Goal: Task Accomplishment & Management: Manage account settings

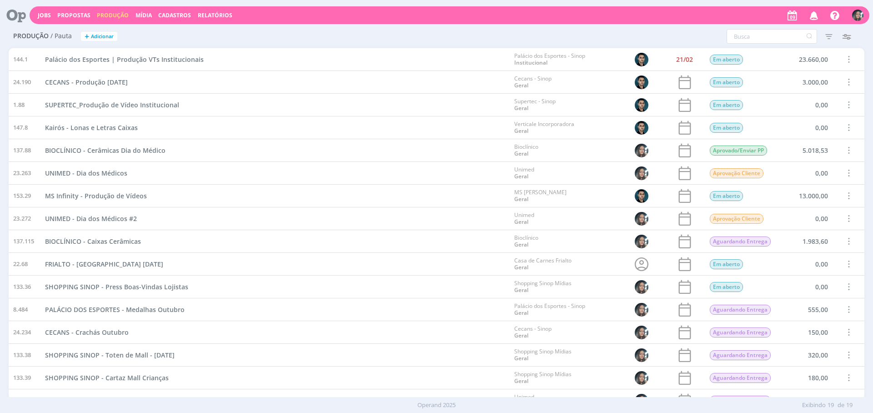
drag, startPoint x: 369, startPoint y: 83, endPoint x: 444, endPoint y: 401, distance: 326.7
click at [369, 83] on div "CECANS - Produção dia das Mães" at bounding box center [274, 82] width 469 height 22
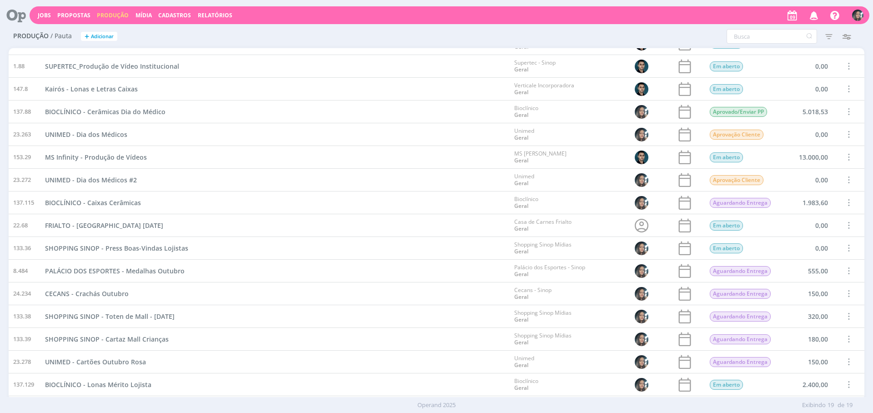
scroll to position [104, 0]
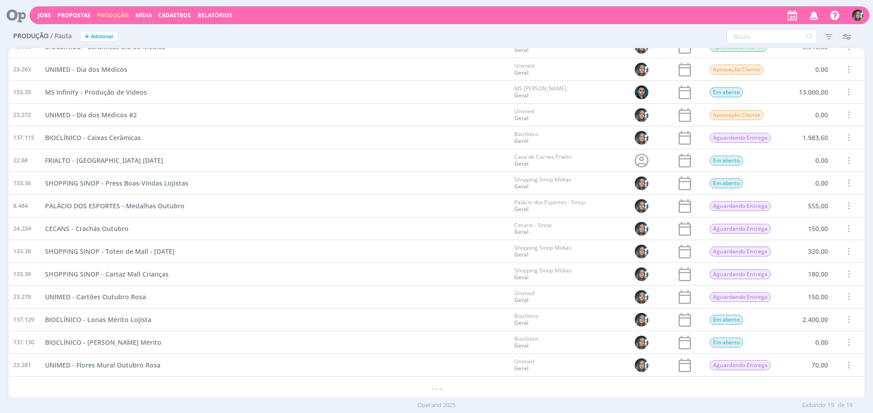
click at [237, 50] on div "BIOCLÍNICO - Cerâmicas Dia do Médico" at bounding box center [274, 46] width 469 height 22
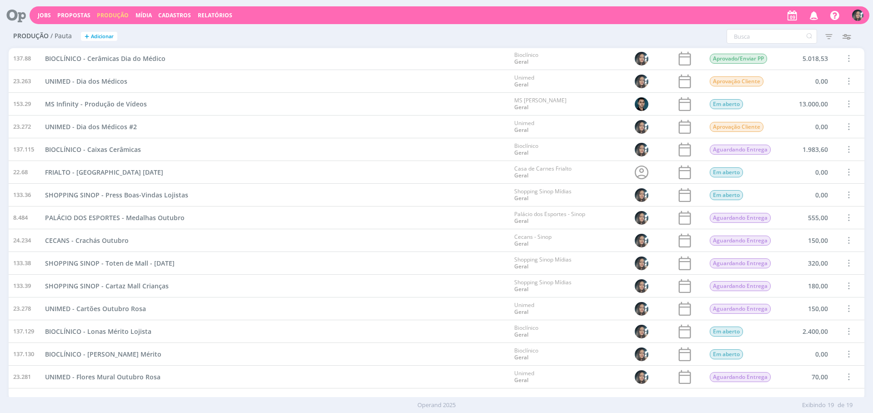
scroll to position [91, 0]
click at [399, 35] on div "Filtros Filtrar Limpar Data Personalizado a Responsável Situação Abertos Conclu…" at bounding box center [579, 36] width 570 height 15
click at [180, 13] on span "Cadastros" at bounding box center [174, 15] width 33 height 8
click at [181, 29] on link "Clientes" at bounding box center [177, 31] width 76 height 14
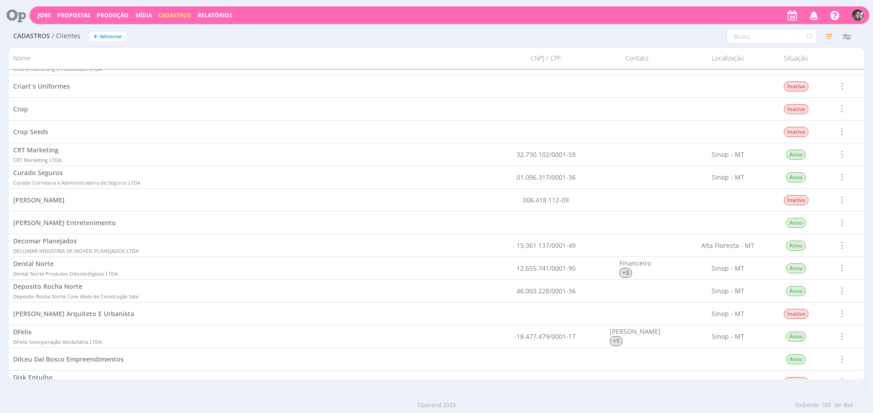
scroll to position [2530, 0]
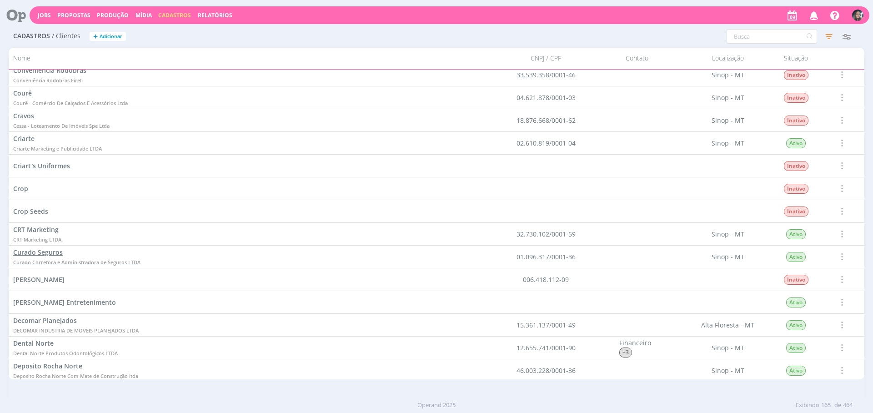
click at [55, 259] on span "Curado Corretora e Administradora de Seguros LTDA" at bounding box center [76, 262] width 127 height 7
click at [50, 256] on span "Curado Seguros" at bounding box center [38, 252] width 50 height 9
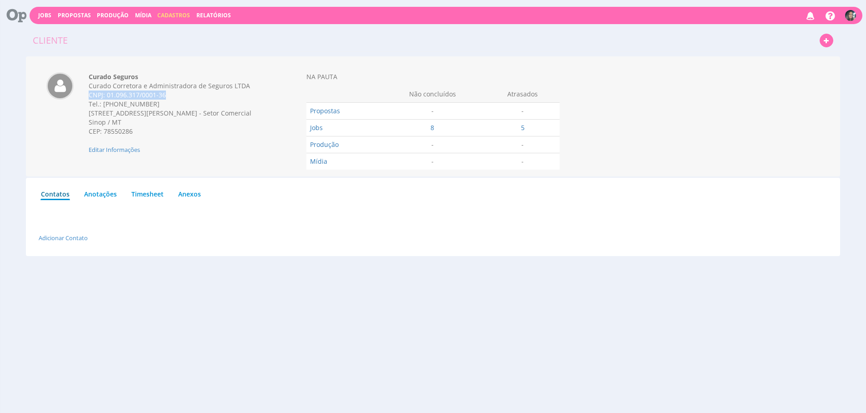
drag, startPoint x: 170, startPoint y: 95, endPoint x: 88, endPoint y: 95, distance: 81.9
click at [86, 95] on div "Curado Seguros Curado Corretora e Administradora de Seguros LTDA CNPJ: [PHONE_N…" at bounding box center [177, 113] width 190 height 82
copy div "CNPJ: 01.096.317/0001-36"
click at [53, 18] on button "Jobs" at bounding box center [44, 15] width 19 height 9
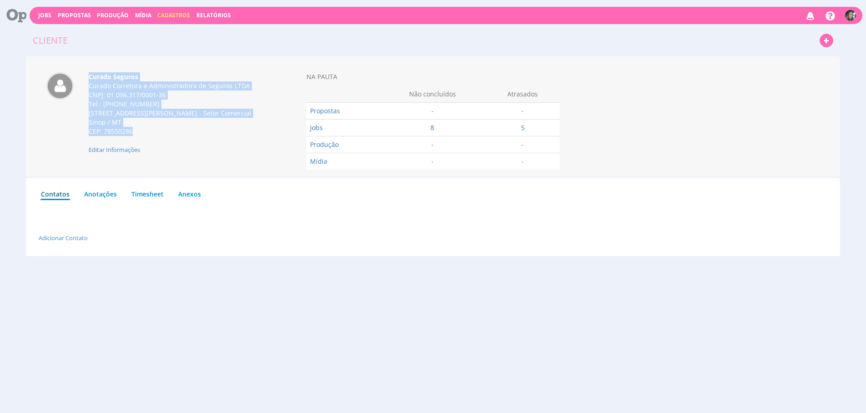
drag, startPoint x: 161, startPoint y: 138, endPoint x: 73, endPoint y: 85, distance: 102.0
click at [73, 85] on div "Curado Seguros Curado Corretora e Administradora de Seguros LTDA CNPJ: 01.096.3…" at bounding box center [166, 113] width 253 height 82
copy div "Curado Seguros Curado Corretora e Administradora de Seguros LTDA CNPJ: 01.096.3…"
click at [37, 18] on button "Jobs" at bounding box center [44, 15] width 19 height 9
click at [44, 14] on link "Jobs" at bounding box center [44, 15] width 13 height 8
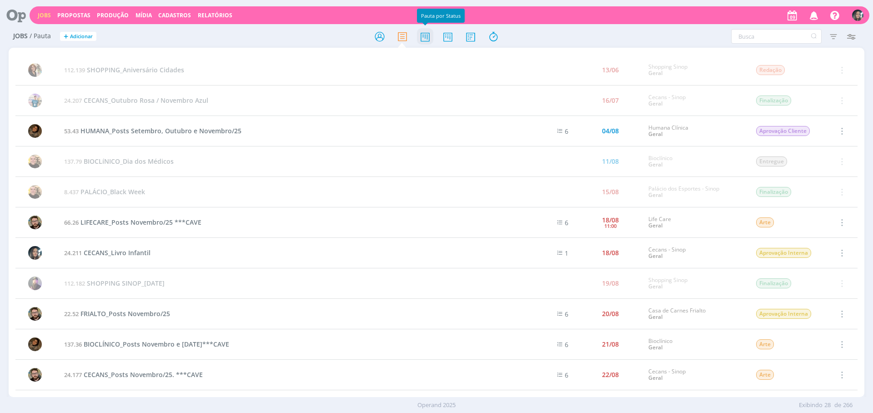
click at [418, 37] on icon at bounding box center [425, 37] width 16 height 18
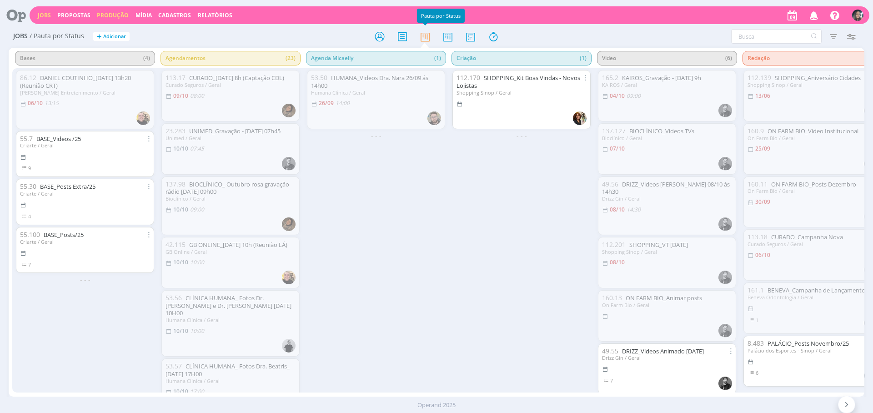
click at [115, 16] on link "Produção" at bounding box center [113, 15] width 32 height 8
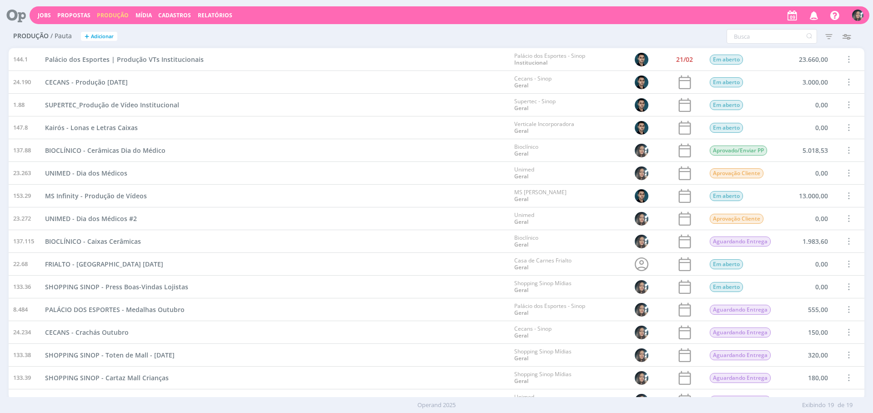
click at [303, 32] on div "Filtros Filtrar [GEOGRAPHIC_DATA] Data Personalizado a Responsável Situação Abe…" at bounding box center [579, 36] width 570 height 15
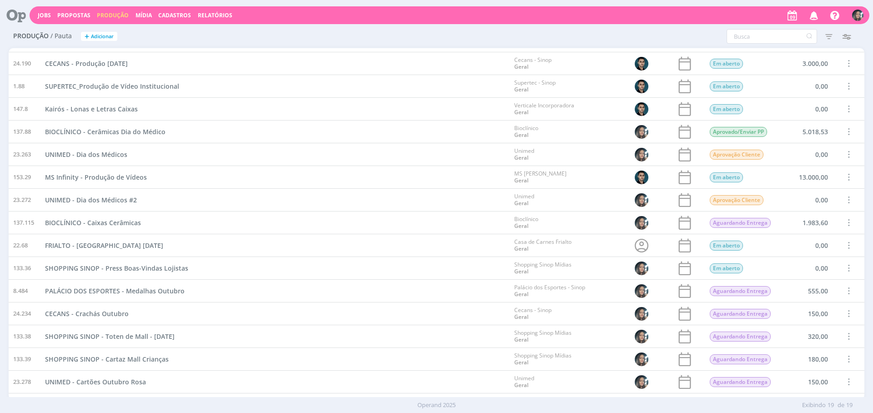
scroll to position [104, 0]
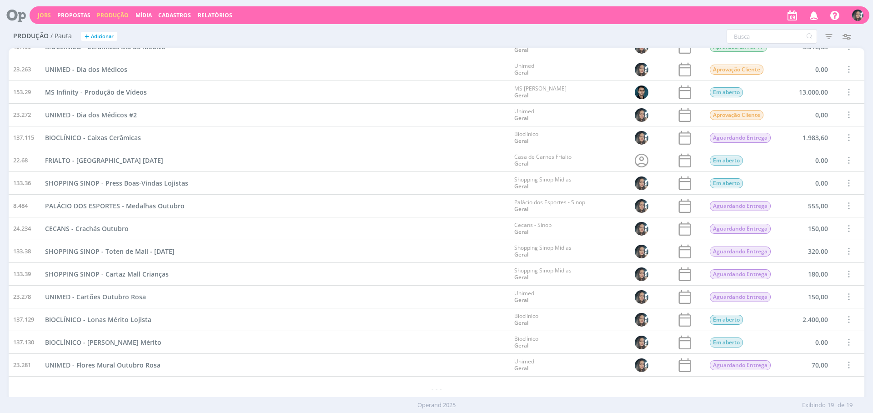
click at [45, 16] on link "Jobs" at bounding box center [44, 15] width 13 height 8
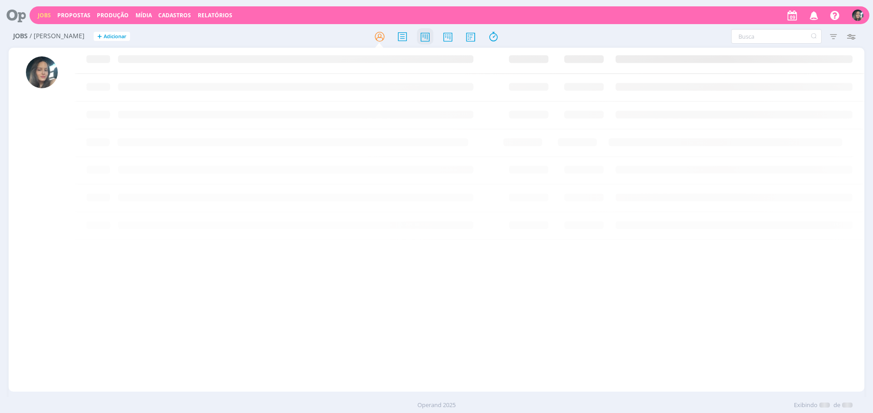
click at [427, 45] on icon at bounding box center [425, 37] width 16 height 18
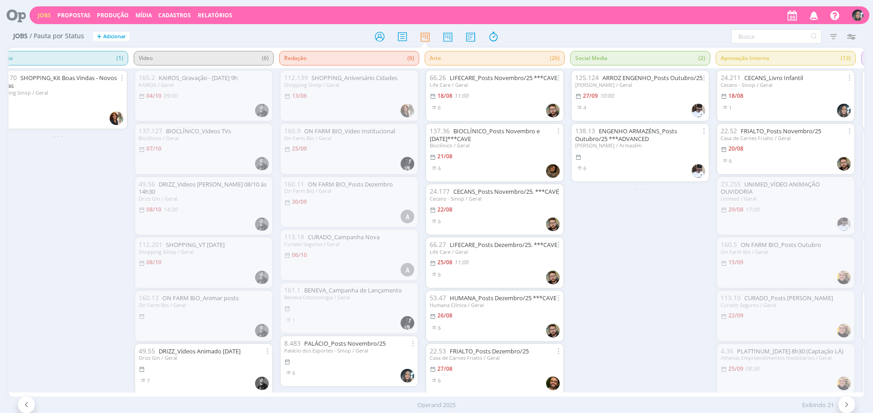
scroll to position [11, 0]
click at [109, 13] on link "Produção" at bounding box center [113, 15] width 32 height 8
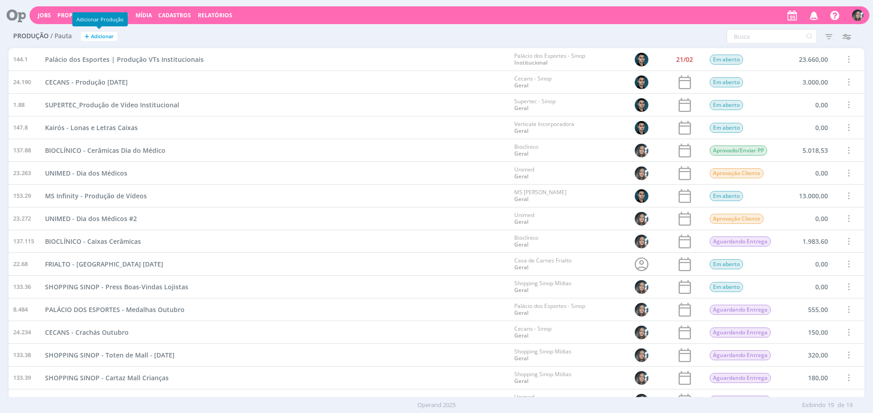
click at [94, 36] on span "Adicionar" at bounding box center [102, 37] width 23 height 6
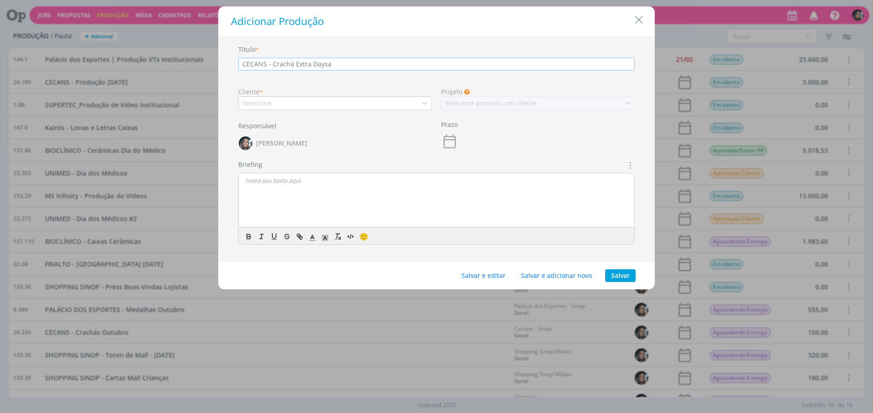
type input "CECANS - Crachá Extra Daysa"
click at [336, 103] on div "Selecione" at bounding box center [335, 103] width 194 height 14
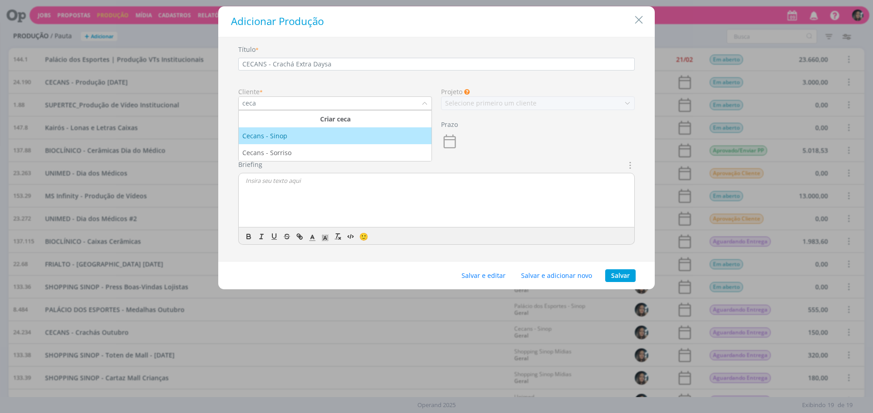
type input "ceca"
click at [343, 138] on div "Cecans - Sinop" at bounding box center [335, 136] width 186 height 10
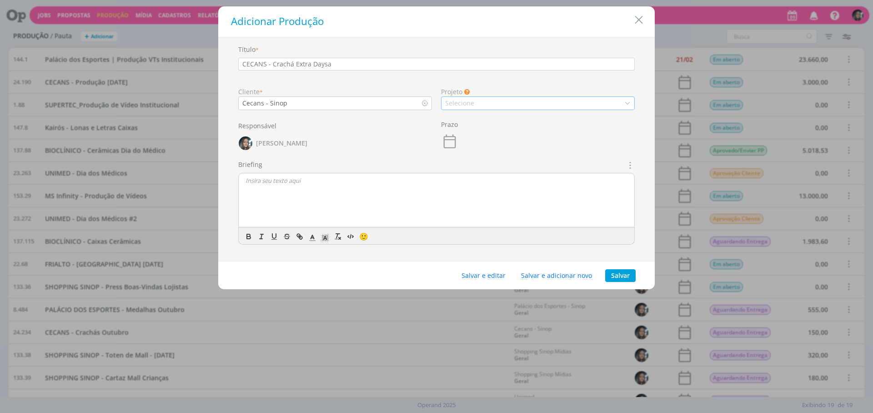
click at [486, 108] on div "Selecione" at bounding box center [538, 103] width 194 height 14
click at [484, 119] on div "Geral" at bounding box center [538, 119] width 186 height 10
click at [486, 274] on button "Salvar e editar" at bounding box center [484, 275] width 56 height 13
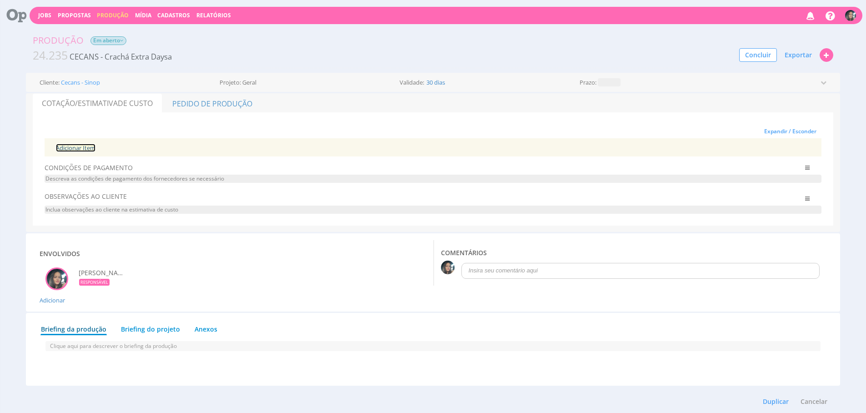
click at [65, 148] on link "Adicionar Item" at bounding box center [76, 148] width 40 height 8
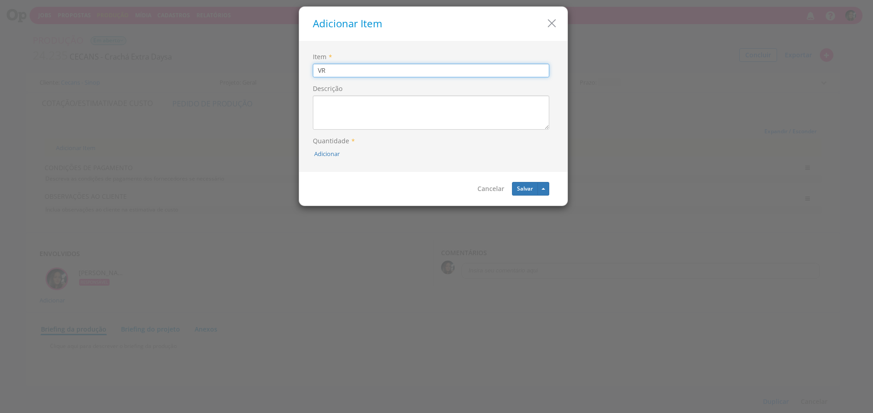
type input "V"
type input "Crachá Extra"
click at [338, 151] on button "Adicionar" at bounding box center [326, 154] width 25 height 9
type input "1"
drag, startPoint x: 343, startPoint y: 132, endPoint x: 350, endPoint y: 123, distance: 10.7
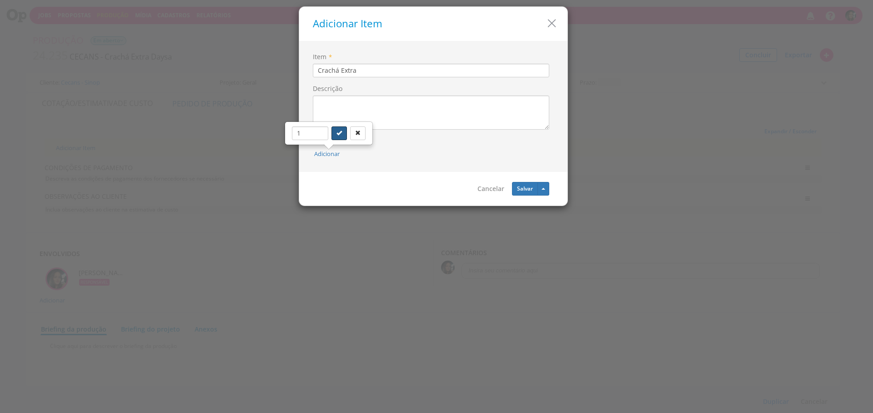
click at [343, 132] on button "submit" at bounding box center [338, 133] width 15 height 14
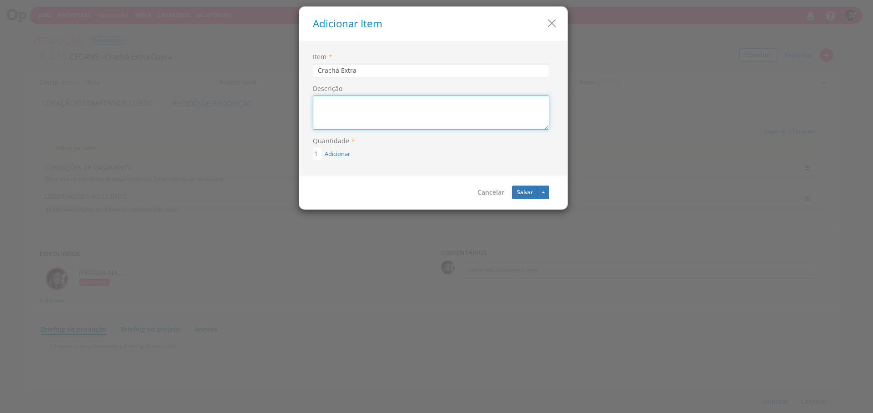
drag, startPoint x: 351, startPoint y: 121, endPoint x: 357, endPoint y: 312, distance: 191.1
click at [351, 121] on textarea "Descrição" at bounding box center [431, 112] width 236 height 34
paste textarea "9x5 - PVC Frente e verso Com furo"
type textarea "9x5 - PVC Frente e verso Com furo"
click at [520, 187] on button "Salvar" at bounding box center [525, 193] width 26 height 14
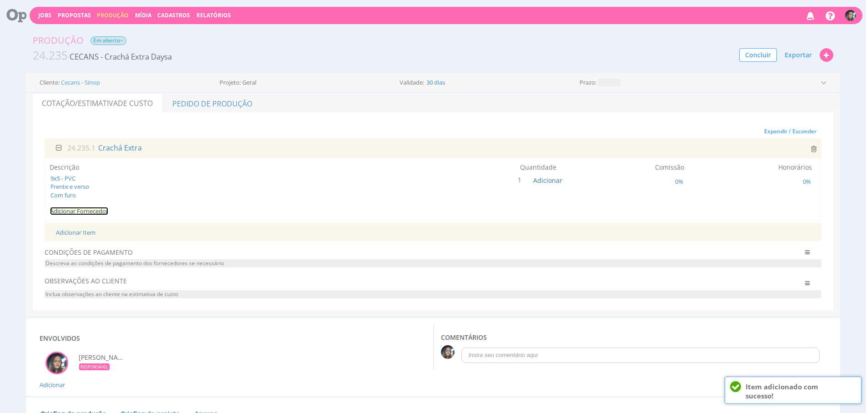
click at [105, 208] on link "Adicionar Fornecedor" at bounding box center [79, 211] width 58 height 8
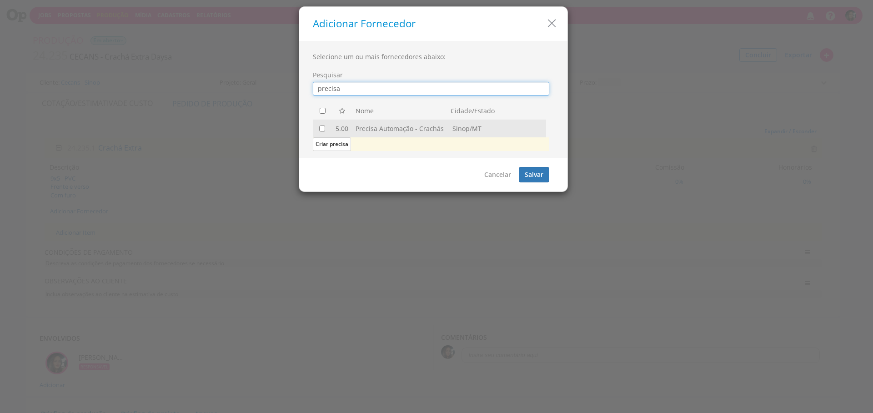
type input "precisa"
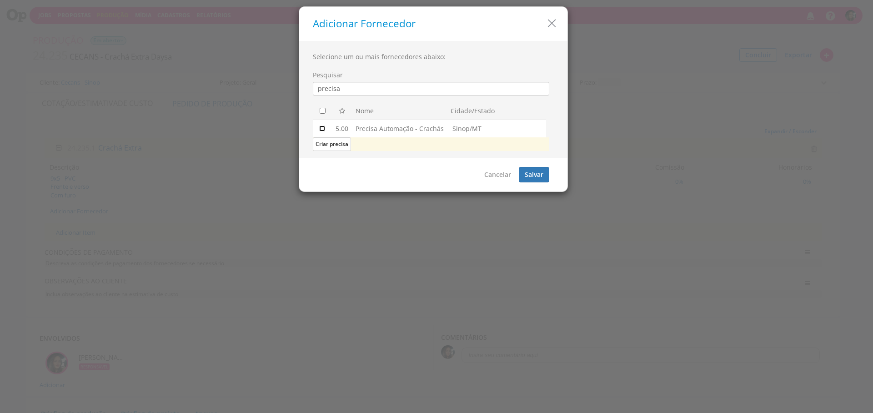
drag, startPoint x: 321, startPoint y: 128, endPoint x: 413, endPoint y: 127, distance: 91.9
click at [321, 128] on input "checkbox" at bounding box center [322, 129] width 6 height 6
checkbox input "true"
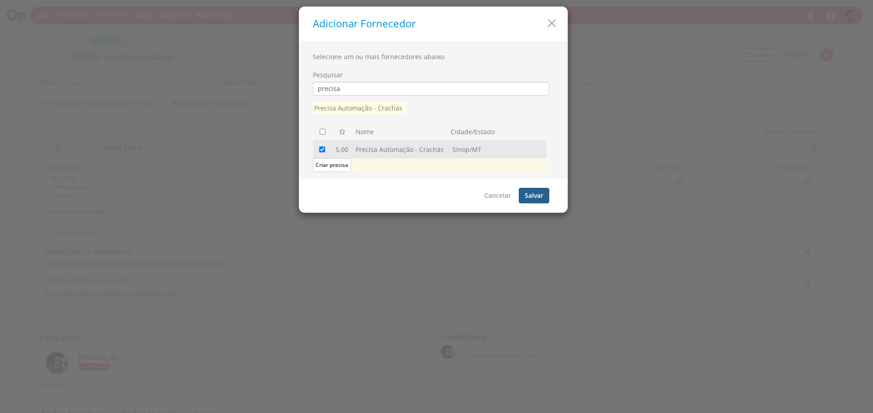
click at [527, 196] on button "Salvar" at bounding box center [534, 195] width 30 height 15
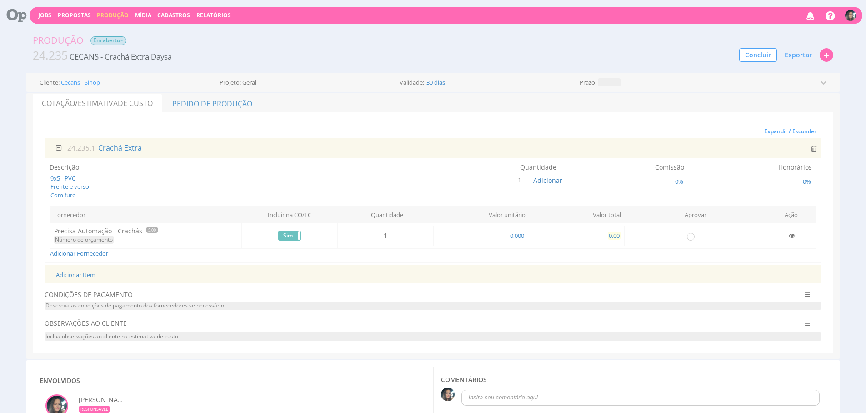
click at [612, 236] on span "0,00" at bounding box center [614, 235] width 13 height 8
type input "15,00"
click at [692, 236] on input "radio" at bounding box center [690, 236] width 9 height 9
radio input "true"
click at [245, 103] on link "Pedido de Produção" at bounding box center [212, 103] width 99 height 19
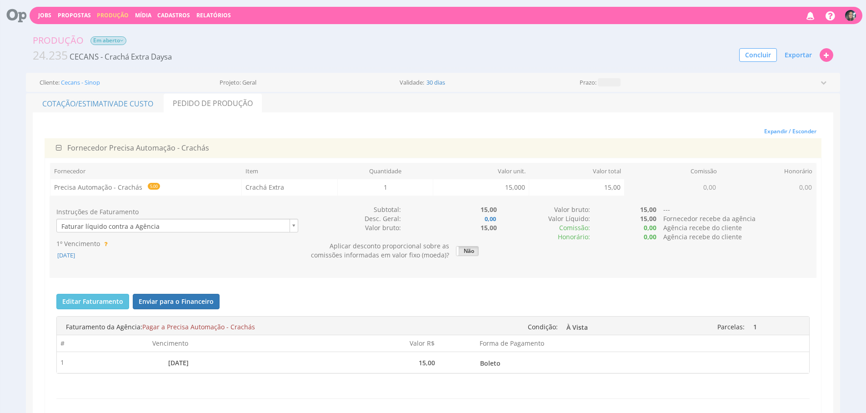
click at [90, 256] on div "[DATE]" at bounding box center [177, 255] width 242 height 9
click at [76, 257] on span "[DATE]" at bounding box center [66, 255] width 20 height 8
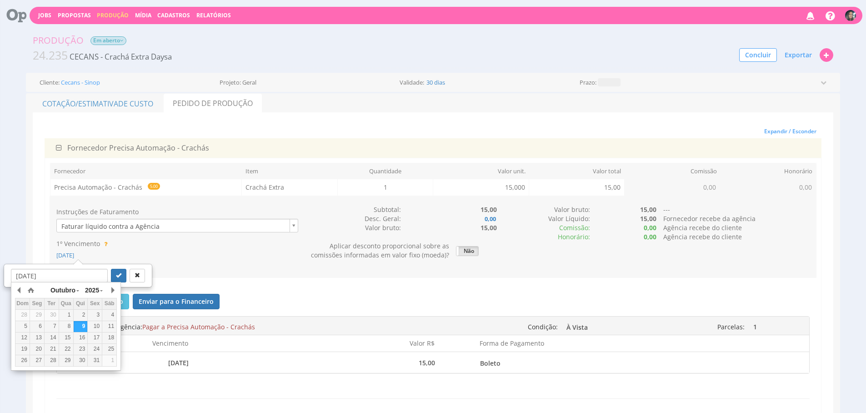
drag, startPoint x: 35, startPoint y: 336, endPoint x: 69, endPoint y: 318, distance: 38.3
click at [35, 337] on div "13" at bounding box center [37, 338] width 14 height 8
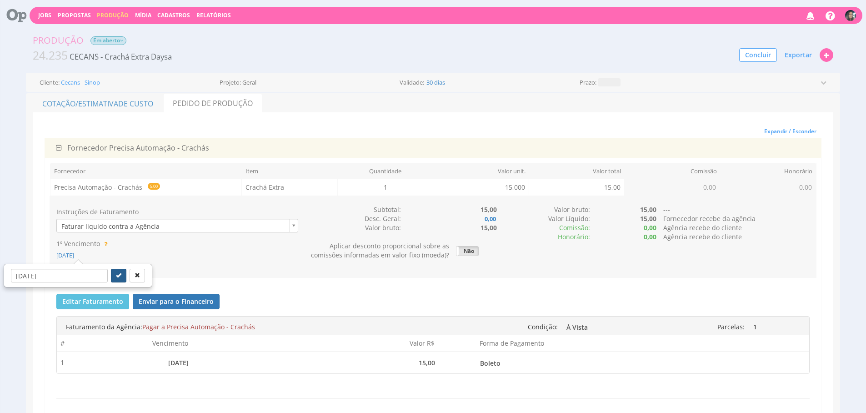
click at [111, 280] on button "submit" at bounding box center [118, 276] width 15 height 14
type input "13/10/2025"
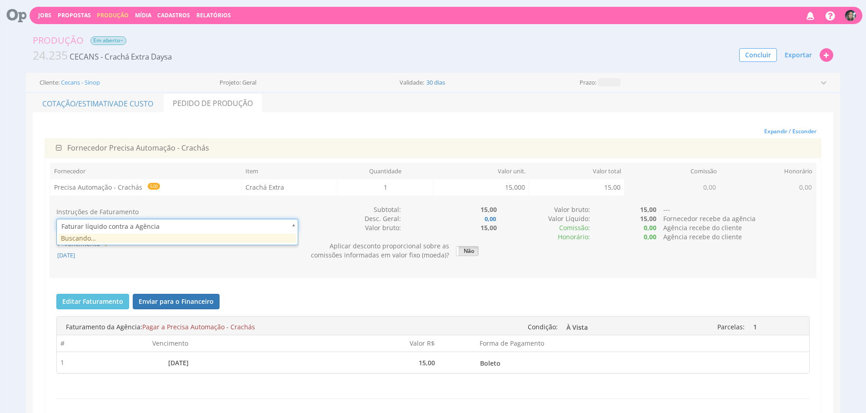
scroll to position [0, 3]
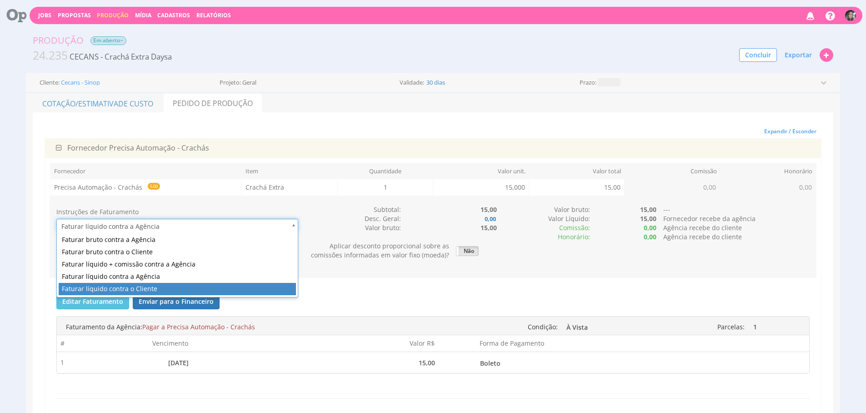
type input "1"
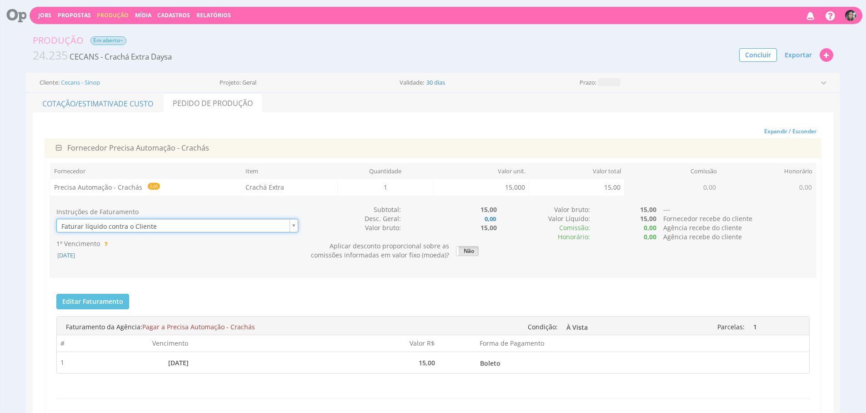
drag, startPoint x: 366, startPoint y: 298, endPoint x: 326, endPoint y: 255, distance: 59.2
click at [366, 298] on div "Editar Faturamento Cancelar Salvar Enviar para o Financeiro Faturas enviadas pa…" at bounding box center [433, 353] width 767 height 132
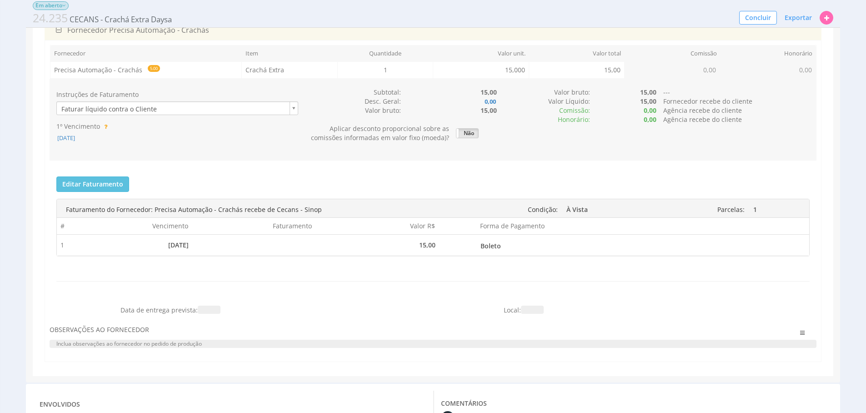
scroll to position [101, 0]
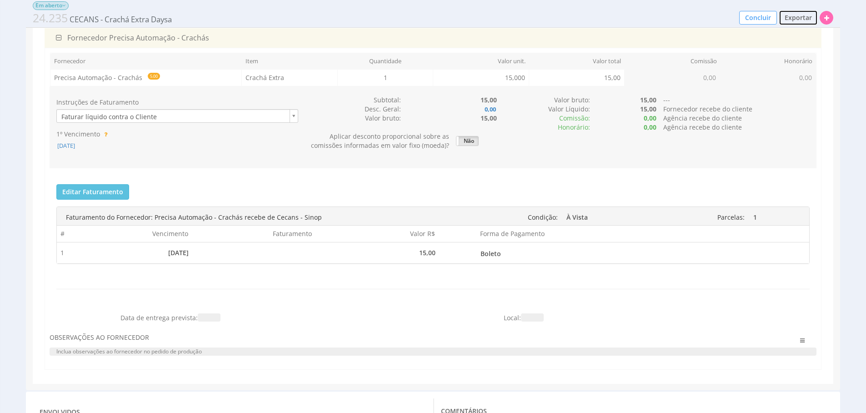
click at [799, 22] on button "Exportar" at bounding box center [798, 17] width 39 height 15
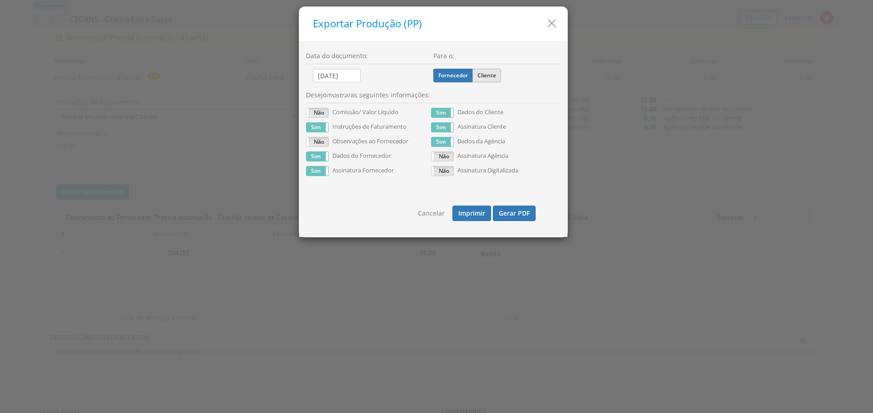
click at [482, 75] on label "Cliente" at bounding box center [486, 76] width 29 height 14
click at [0, 0] on input "Cliente" at bounding box center [0, 0] width 0 height 0
click at [515, 215] on button "Gerar PDF" at bounding box center [514, 213] width 43 height 15
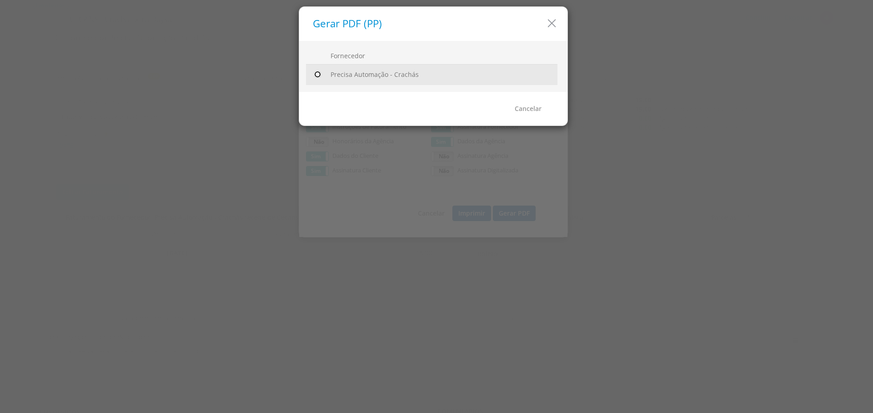
click at [318, 72] on input "radio" at bounding box center [317, 74] width 9 height 9
radio input "true"
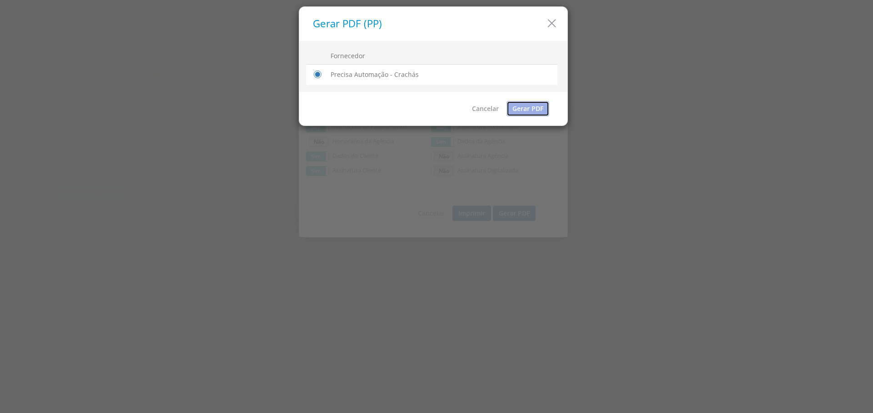
click at [530, 112] on link "Gerar PDF" at bounding box center [528, 108] width 43 height 15
click at [555, 27] on icon "button" at bounding box center [551, 23] width 13 height 13
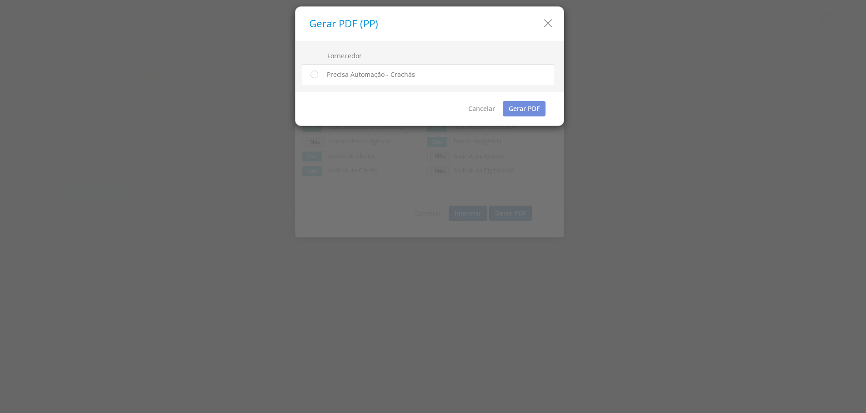
click at [555, 28] on h5 "Exportar Produção (PP)" at bounding box center [433, 23] width 248 height 11
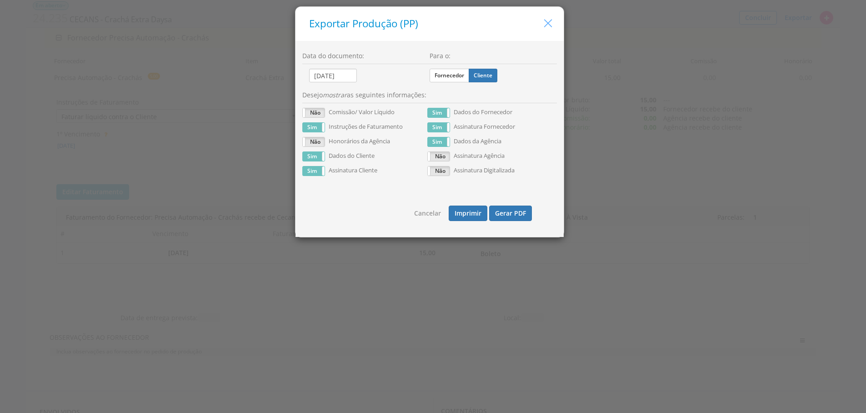
click at [549, 26] on icon "button" at bounding box center [548, 23] width 13 height 13
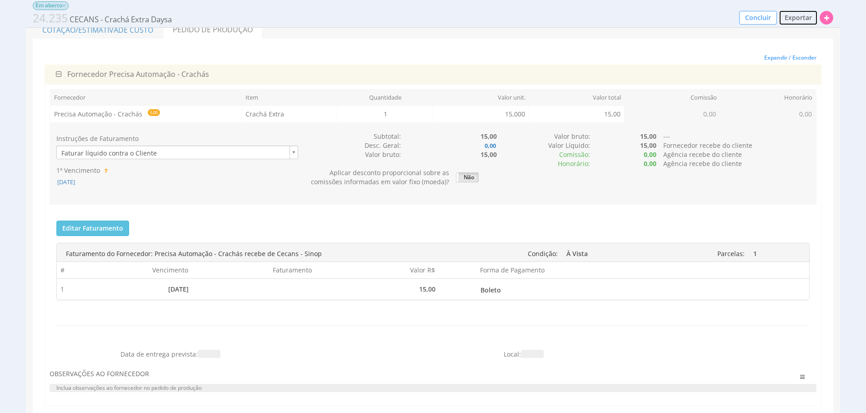
scroll to position [0, 0]
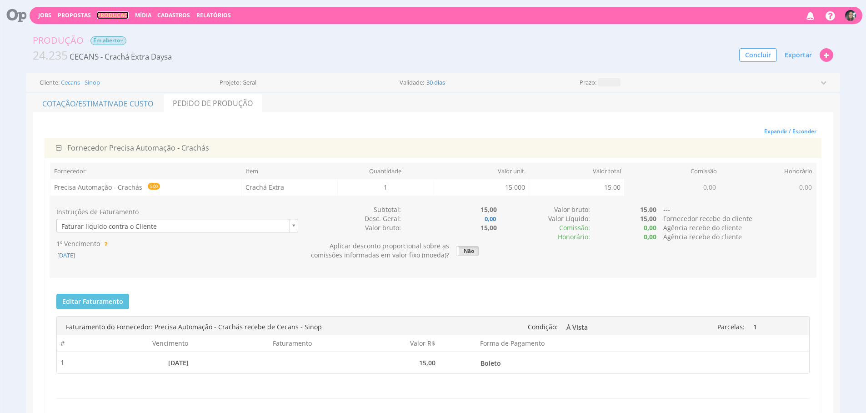
click at [112, 19] on link "Produção" at bounding box center [113, 15] width 32 height 8
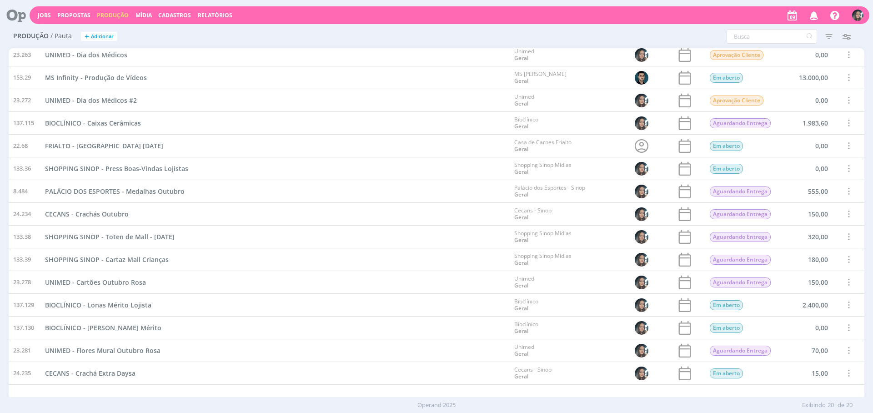
scroll to position [120, 0]
click at [845, 189] on span at bounding box center [849, 190] width 10 height 12
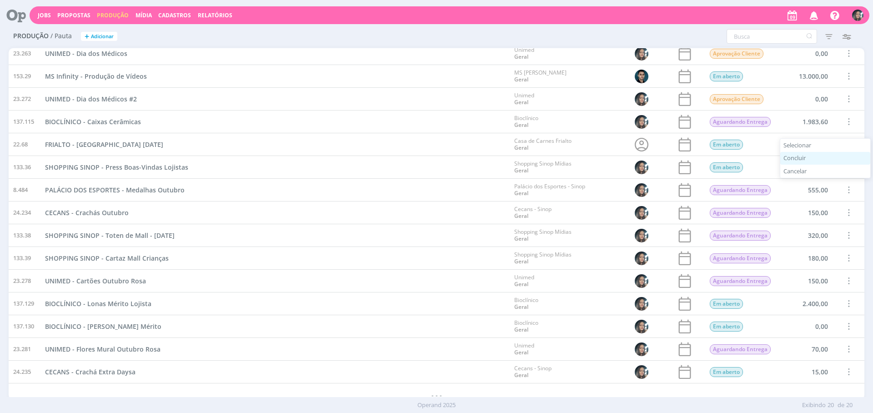
click at [808, 161] on div "Concluir" at bounding box center [825, 158] width 90 height 13
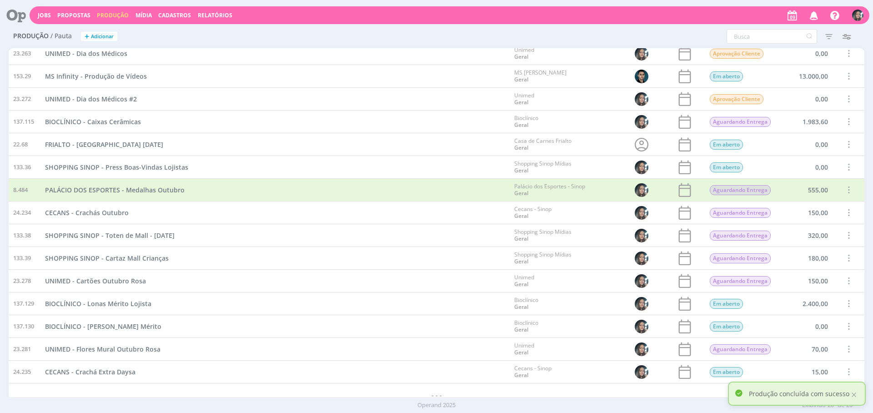
click at [846, 210] on span at bounding box center [849, 212] width 10 height 12
click at [804, 181] on div "Concluir" at bounding box center [825, 181] width 90 height 13
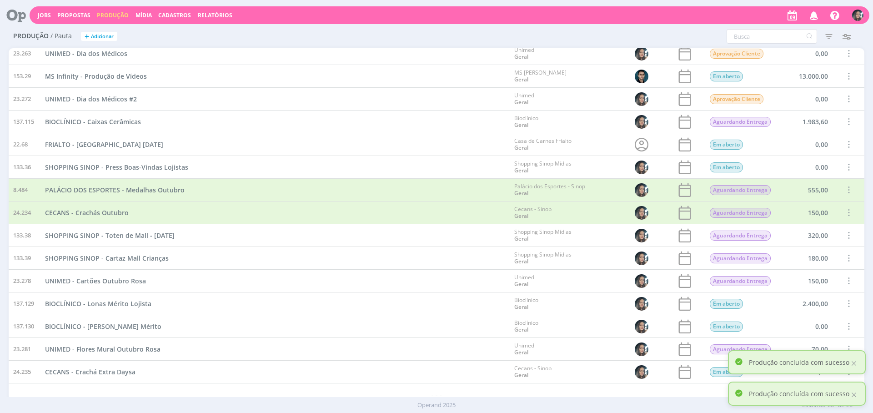
click at [847, 237] on span at bounding box center [849, 235] width 10 height 12
click at [816, 205] on div "Concluir" at bounding box center [825, 203] width 90 height 13
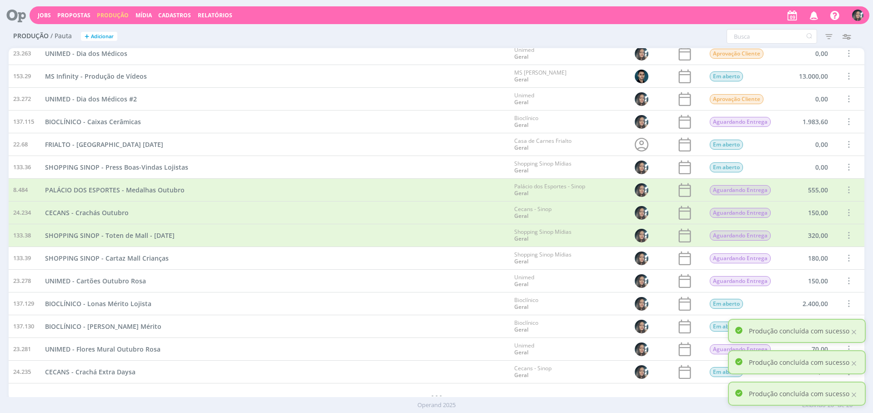
click at [846, 261] on span at bounding box center [849, 258] width 10 height 12
click at [799, 226] on div "Concluir" at bounding box center [825, 226] width 90 height 13
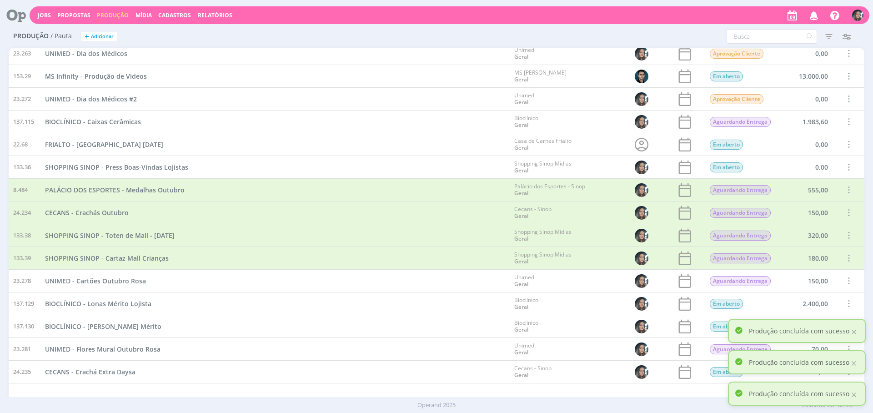
click at [847, 281] on span at bounding box center [849, 281] width 10 height 12
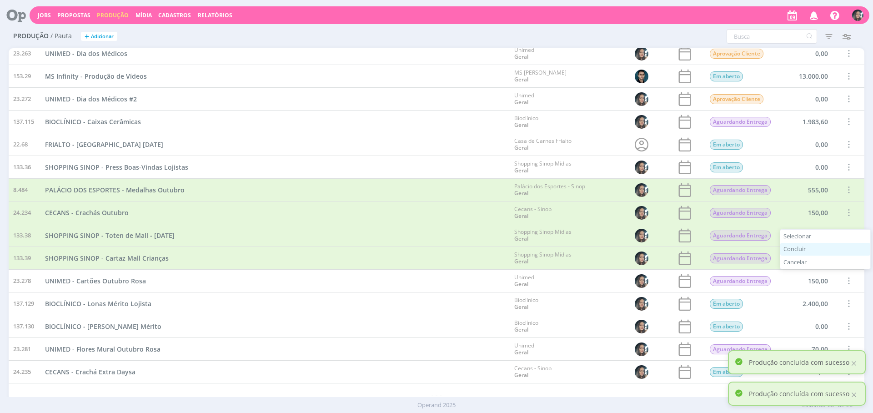
click at [817, 246] on div "Concluir" at bounding box center [825, 249] width 90 height 13
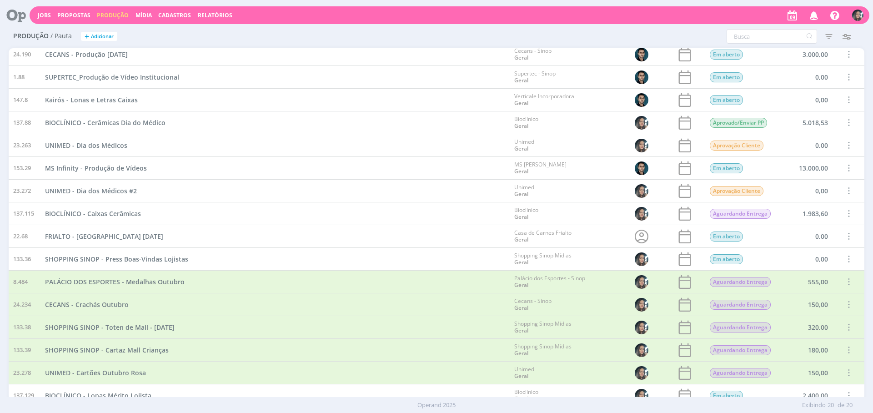
scroll to position [22, 0]
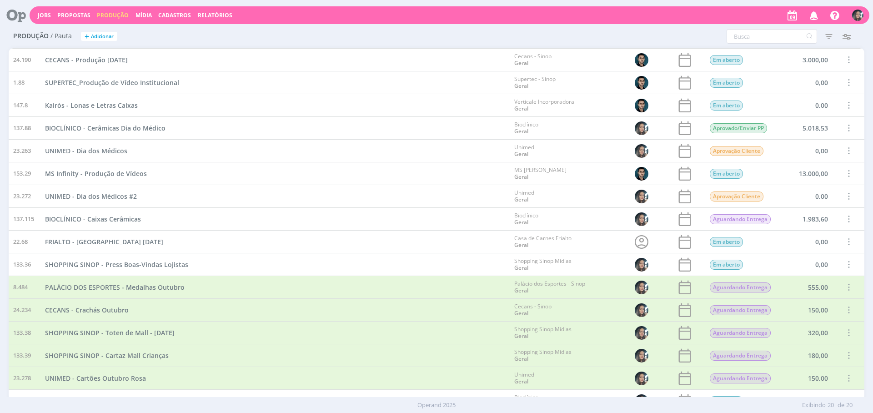
click at [844, 151] on span at bounding box center [849, 151] width 10 height 12
click at [841, 134] on div "Cancelar" at bounding box center [825, 132] width 90 height 13
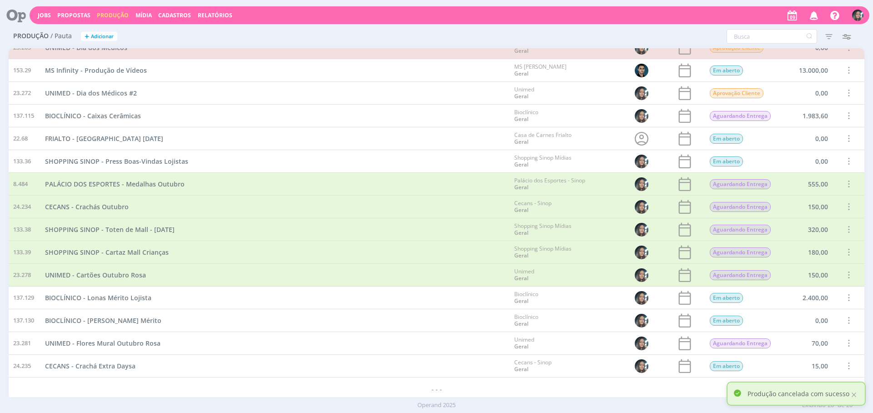
scroll to position [126, 0]
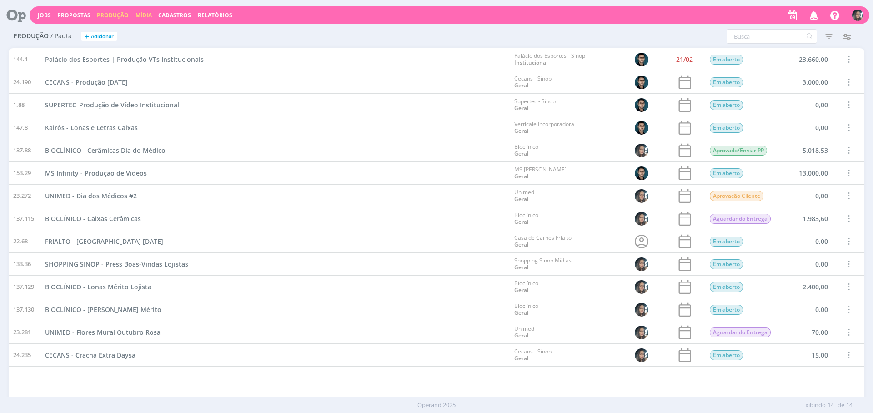
click at [136, 12] on link "Mídia" at bounding box center [144, 15] width 16 height 8
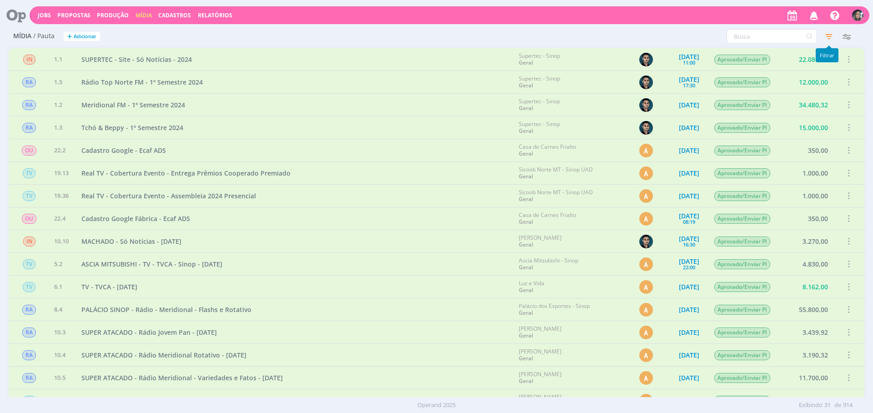
click at [823, 36] on icon "button" at bounding box center [829, 36] width 16 height 16
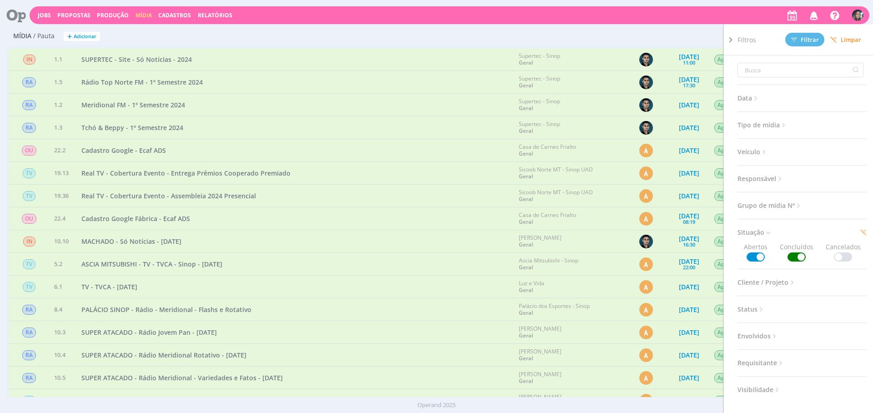
click at [843, 37] on span "Limpar" at bounding box center [845, 39] width 31 height 7
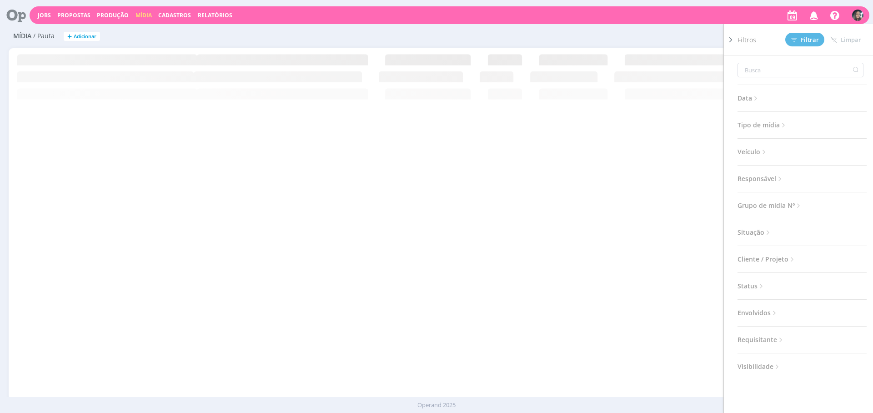
click at [587, 24] on div "Jobs Propostas Produção Mídia Cadastros Relatórios Notificações Central de Ajud…" at bounding box center [437, 15] width 866 height 22
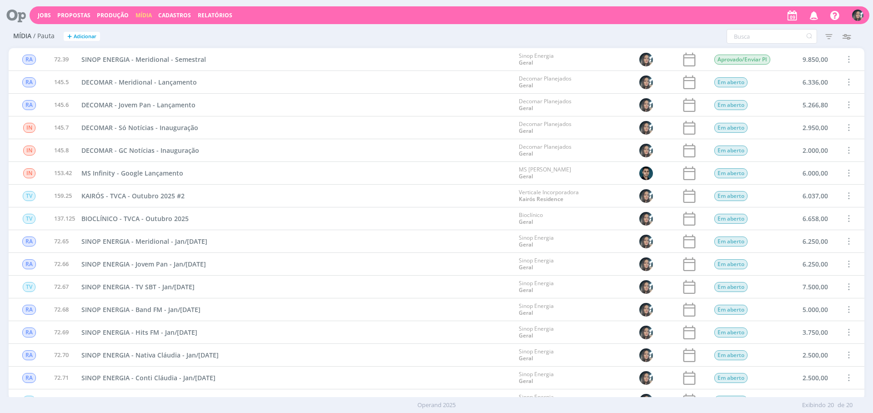
click at [848, 57] on span at bounding box center [849, 59] width 10 height 12
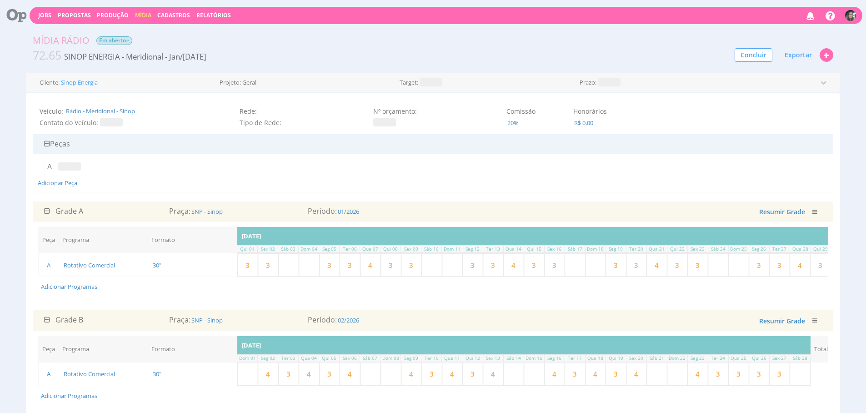
click at [125, 40] on span "Em aberto" at bounding box center [114, 40] width 36 height 9
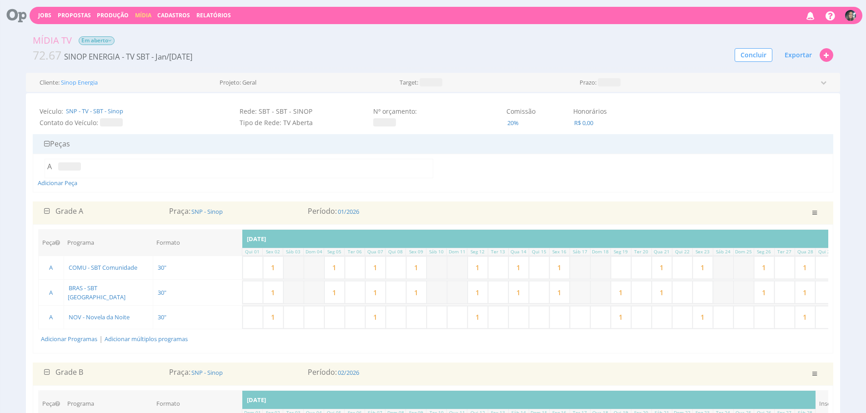
click at [106, 44] on span "Em aberto" at bounding box center [97, 40] width 36 height 9
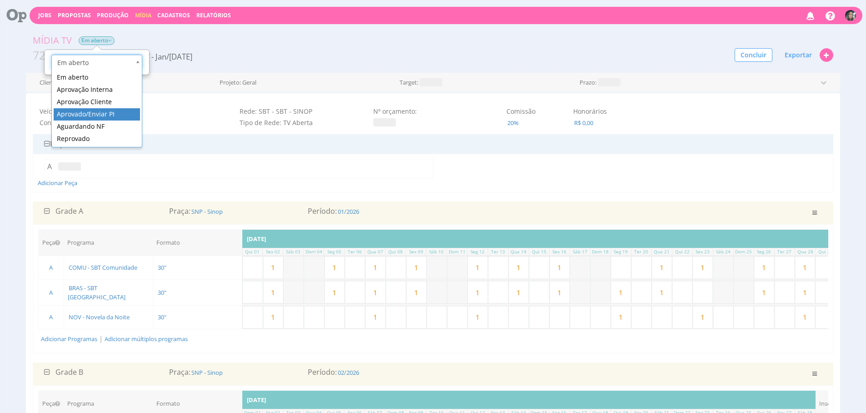
scroll to position [0, 3]
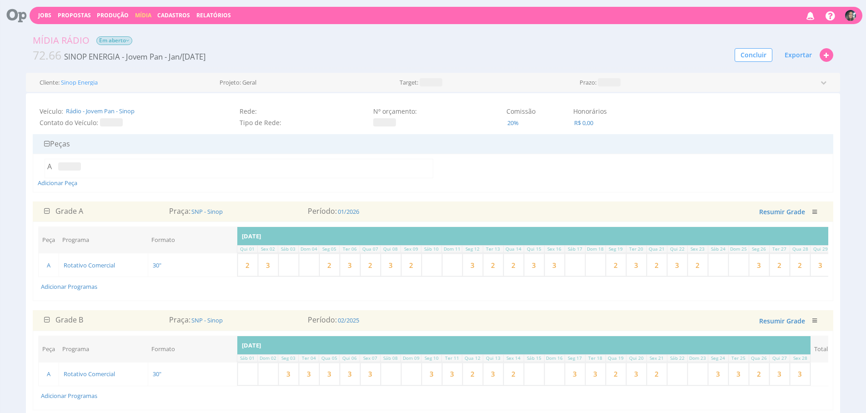
click at [120, 40] on span "Em aberto" at bounding box center [114, 40] width 36 height 9
click at [118, 41] on span "Em aberto" at bounding box center [114, 40] width 36 height 9
click at [118, 42] on span "Em aberto" at bounding box center [114, 40] width 36 height 9
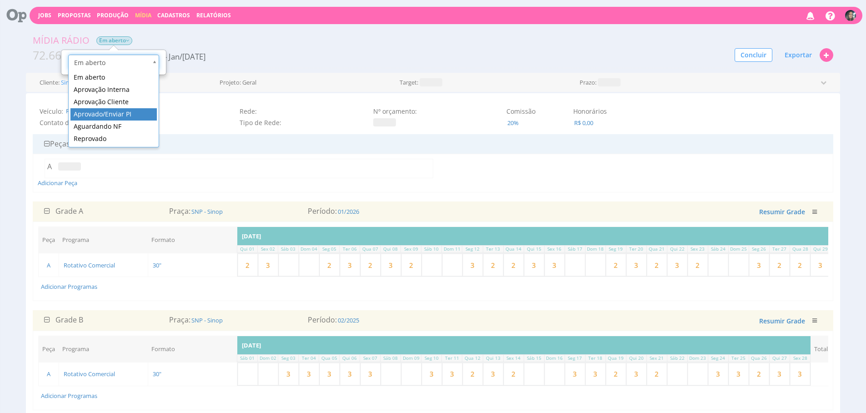
scroll to position [0, 3]
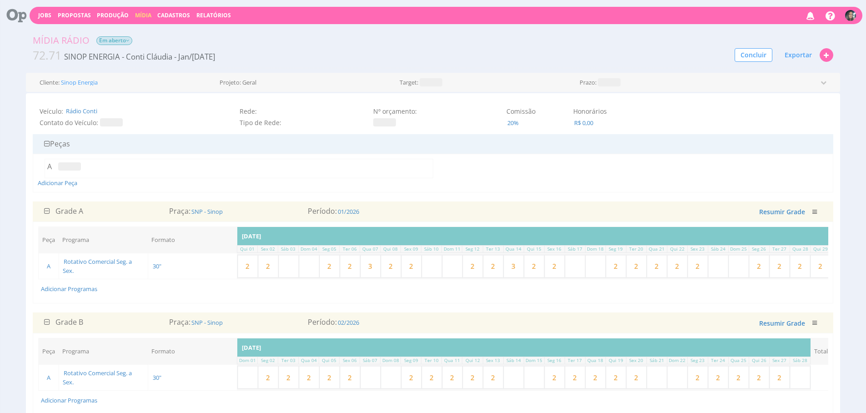
click at [112, 38] on span "Em aberto" at bounding box center [114, 40] width 36 height 9
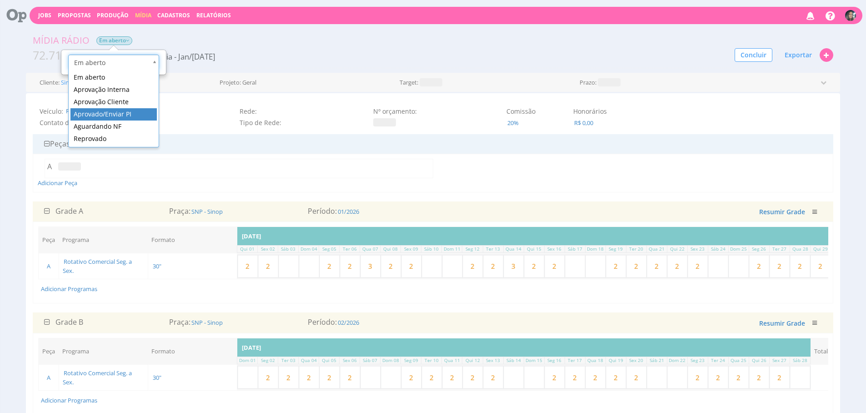
scroll to position [0, 3]
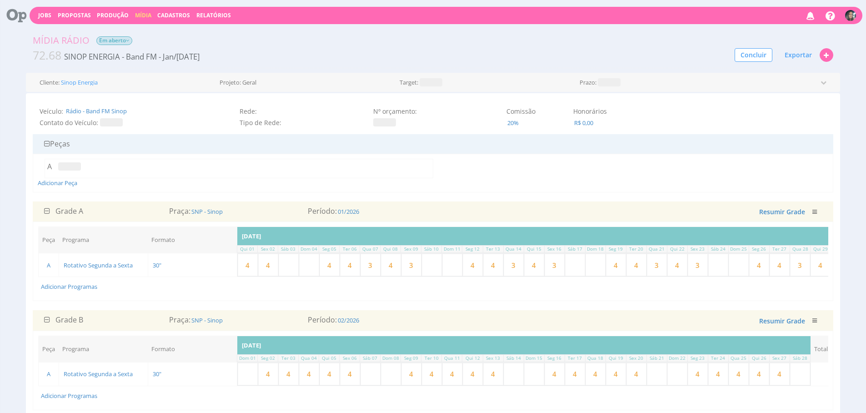
click at [123, 40] on span "Em aberto" at bounding box center [114, 40] width 36 height 9
click at [130, 42] on icon at bounding box center [128, 40] width 4 height 5
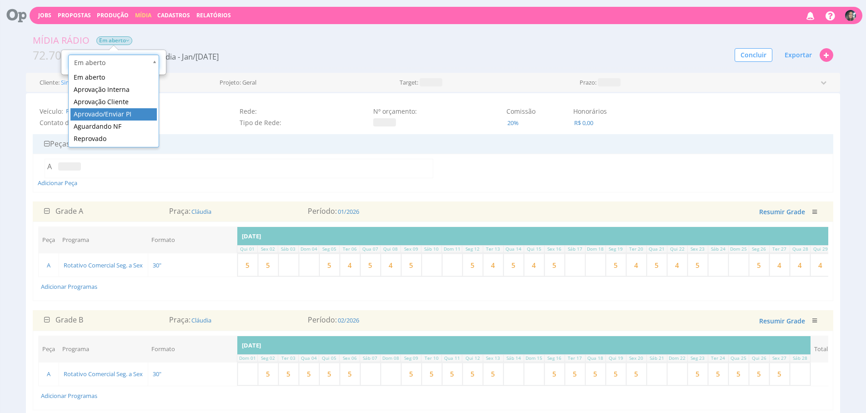
scroll to position [0, 3]
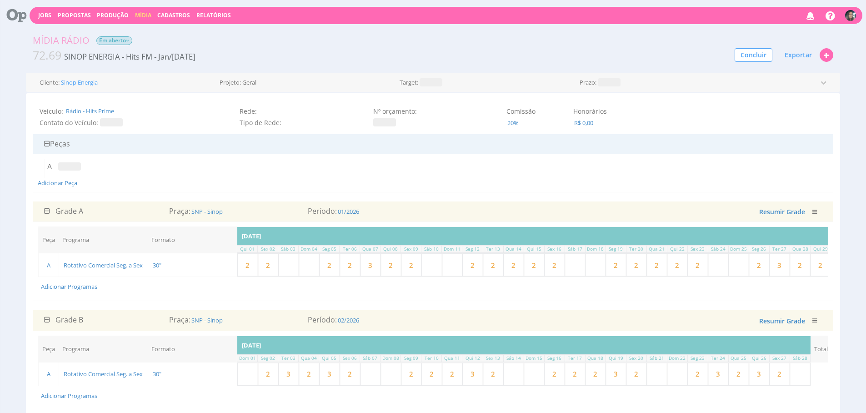
click at [126, 45] on div "Mídia Rádio Em aberto Esta Mídia foi enviada para o Financeiro" at bounding box center [433, 41] width 814 height 14
click at [126, 44] on span "Em aberto" at bounding box center [114, 40] width 36 height 9
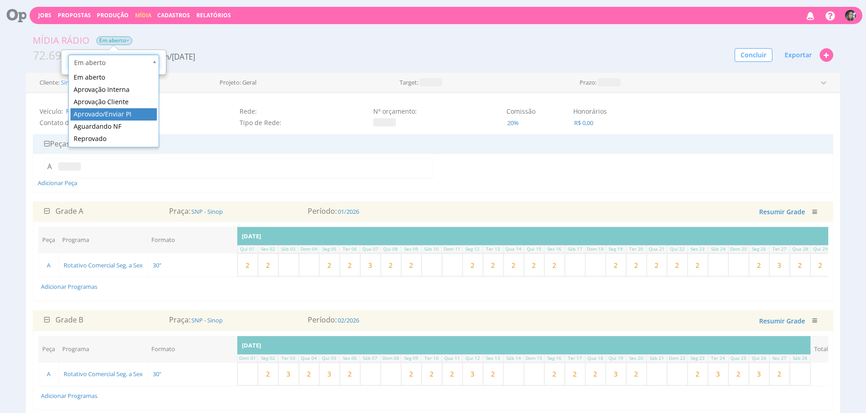
scroll to position [0, 3]
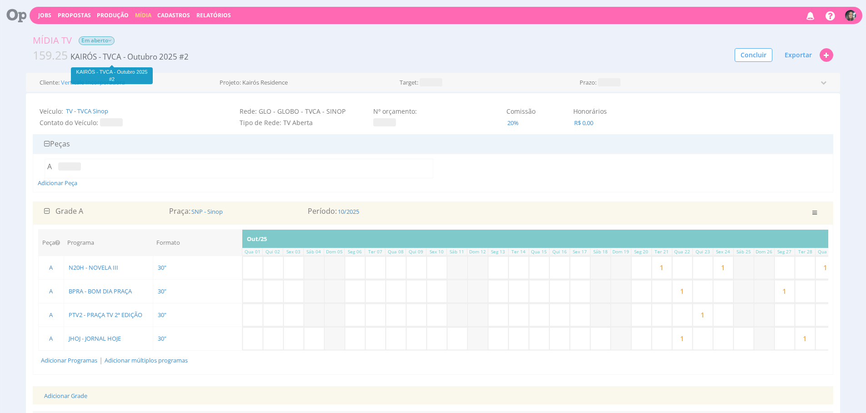
click at [111, 47] on span "159.25 KAIRÓS - TVCA - Outubro 2025 #2" at bounding box center [111, 55] width 157 height 16
click at [110, 43] on icon at bounding box center [110, 40] width 4 height 5
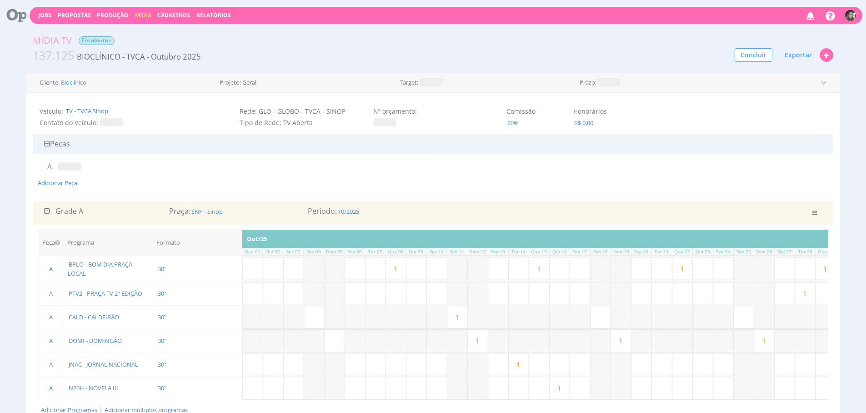
click at [82, 39] on span "Em aberto" at bounding box center [97, 40] width 36 height 9
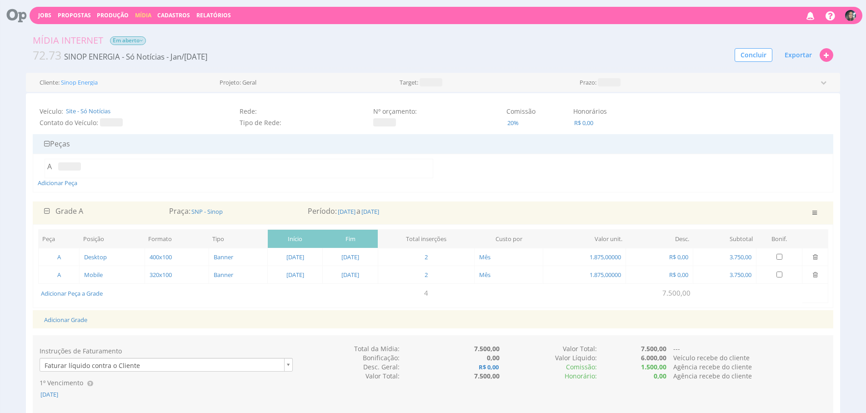
click at [119, 38] on span "Em aberto" at bounding box center [128, 40] width 36 height 9
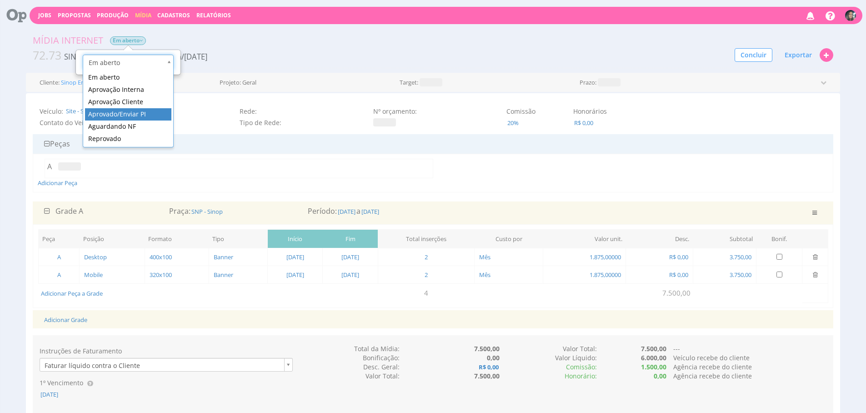
scroll to position [0, 3]
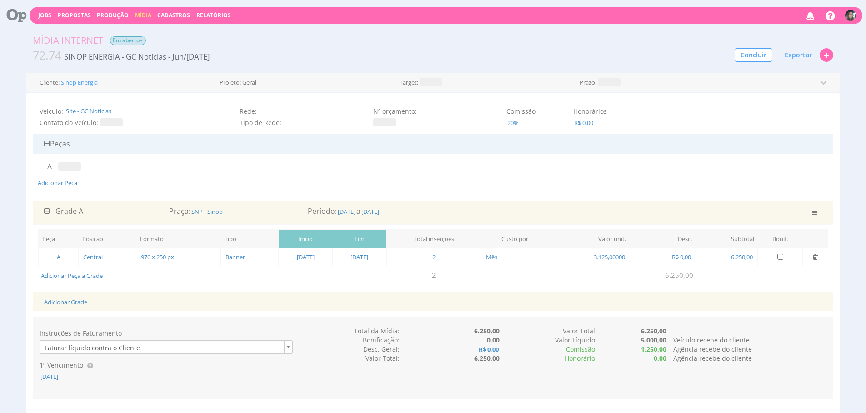
click at [138, 41] on span "Em aberto" at bounding box center [128, 40] width 36 height 9
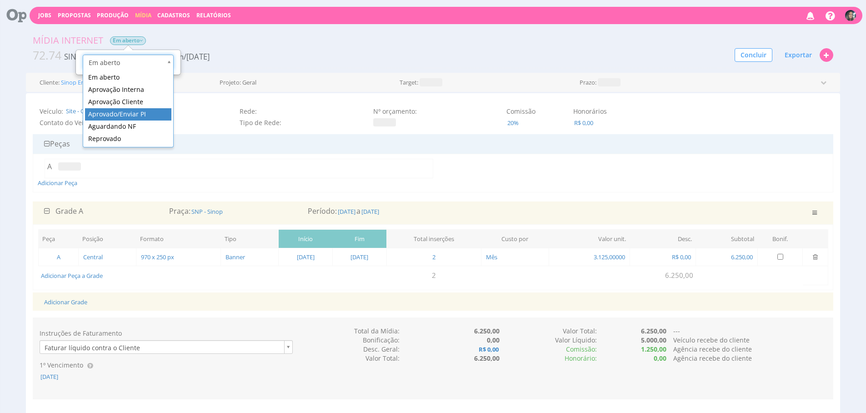
scroll to position [0, 3]
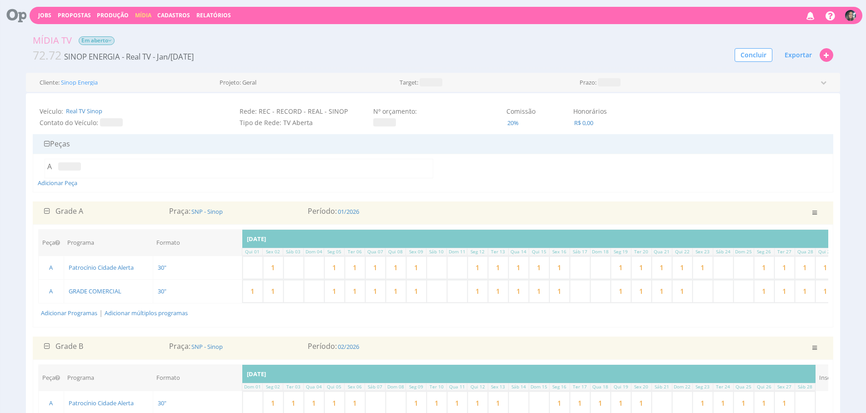
click at [96, 42] on span "Em aberto" at bounding box center [97, 40] width 36 height 9
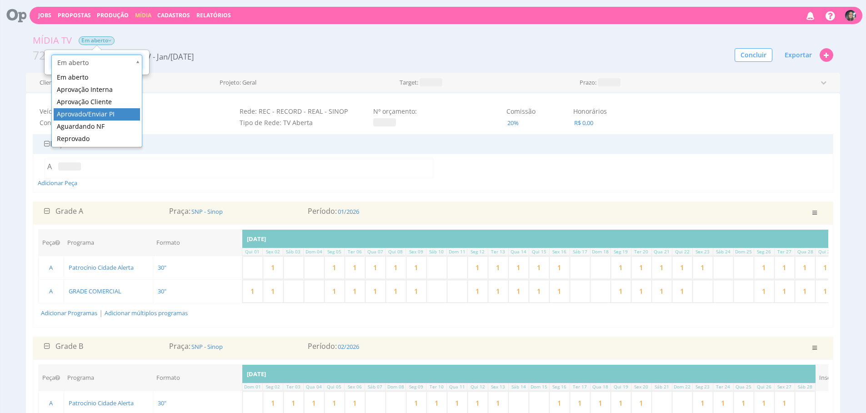
scroll to position [0, 3]
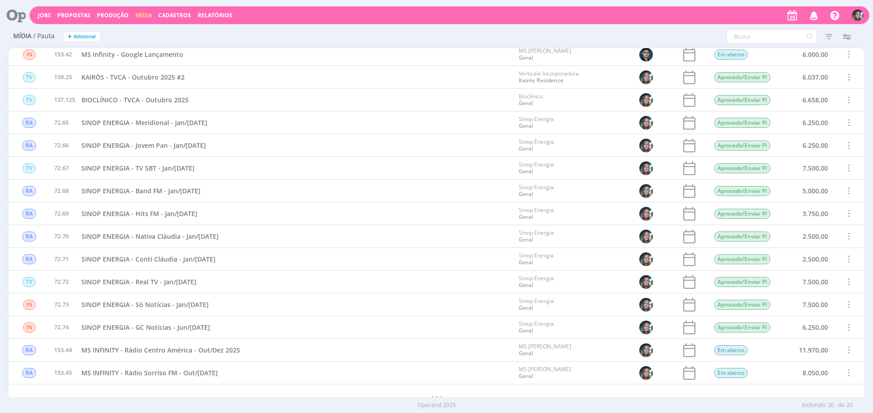
scroll to position [112, 0]
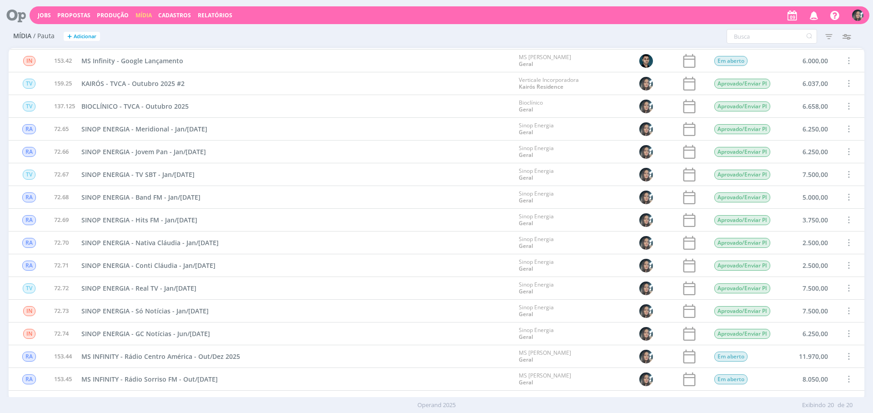
click at [849, 85] on span at bounding box center [849, 83] width 10 height 12
click at [804, 53] on div "Concluir" at bounding box center [825, 51] width 90 height 13
click at [845, 104] on span at bounding box center [849, 106] width 10 height 12
click at [804, 72] on div "Concluir" at bounding box center [825, 74] width 90 height 13
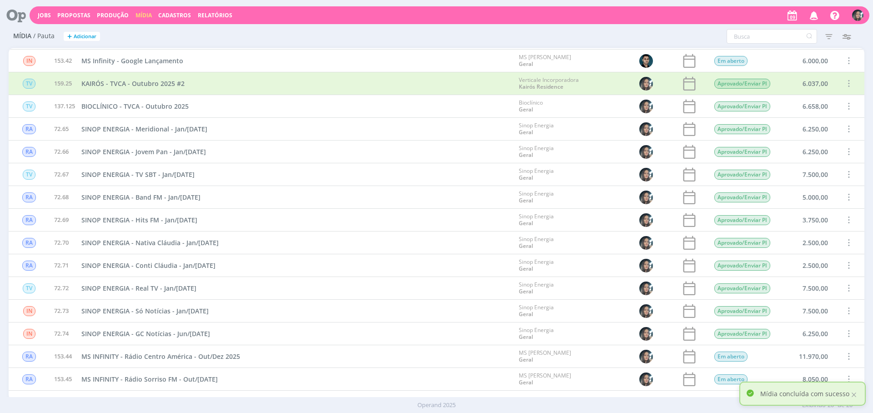
click at [847, 131] on span at bounding box center [849, 129] width 10 height 12
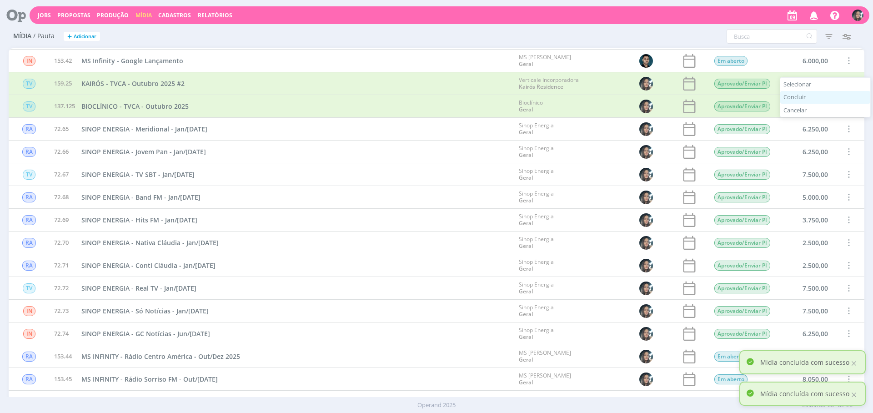
click at [808, 100] on div "Concluir" at bounding box center [825, 97] width 90 height 13
click at [844, 154] on span at bounding box center [849, 152] width 10 height 12
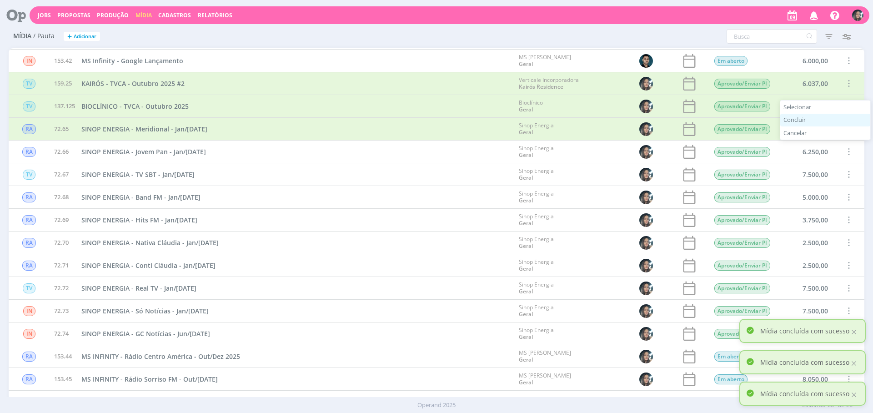
click at [816, 121] on div "Concluir" at bounding box center [825, 120] width 90 height 13
click at [844, 179] on span at bounding box center [849, 174] width 10 height 12
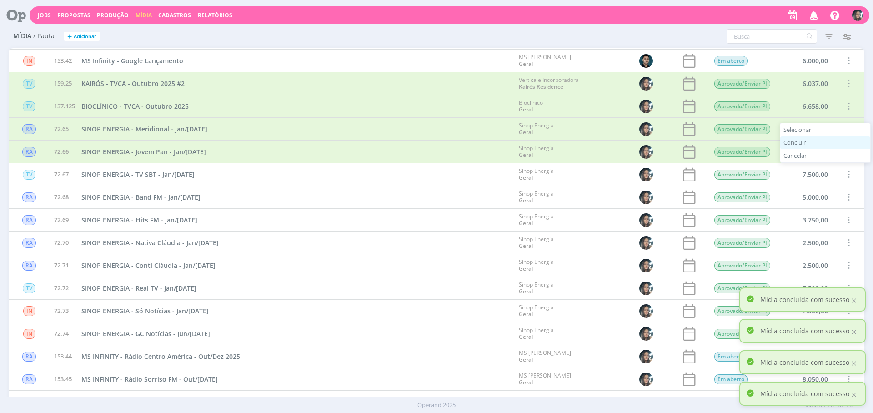
click at [819, 146] on div "Concluir" at bounding box center [825, 142] width 90 height 13
click at [849, 197] on span at bounding box center [849, 197] width 10 height 12
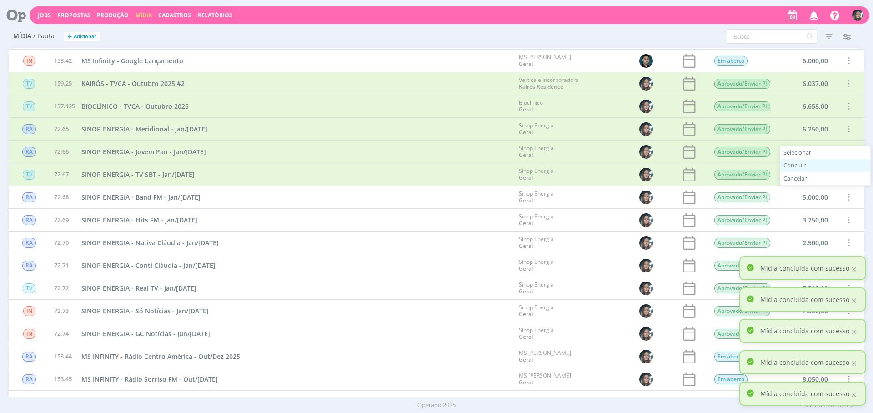
click at [814, 168] on div "Concluir" at bounding box center [825, 165] width 90 height 13
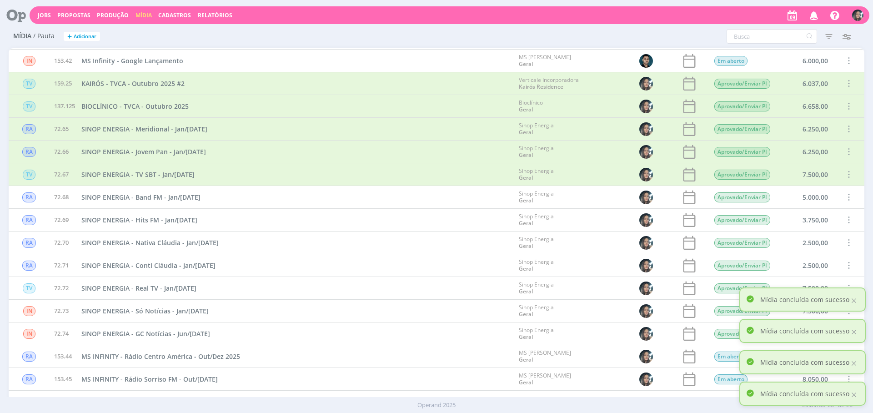
click at [844, 201] on span at bounding box center [849, 197] width 10 height 12
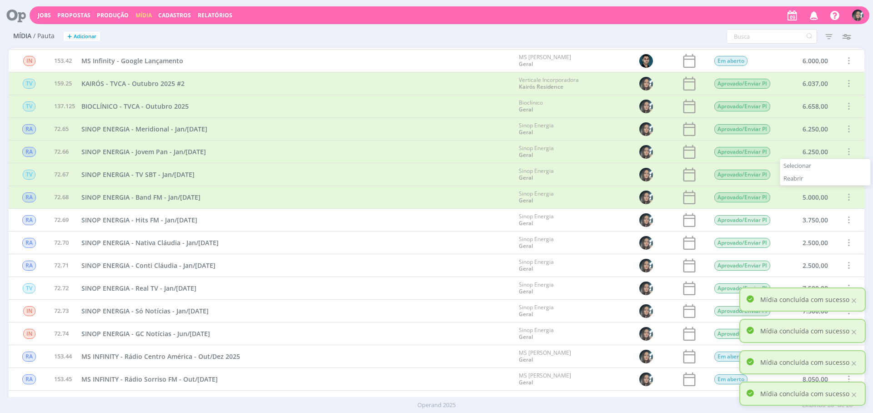
click at [848, 218] on span at bounding box center [849, 220] width 10 height 12
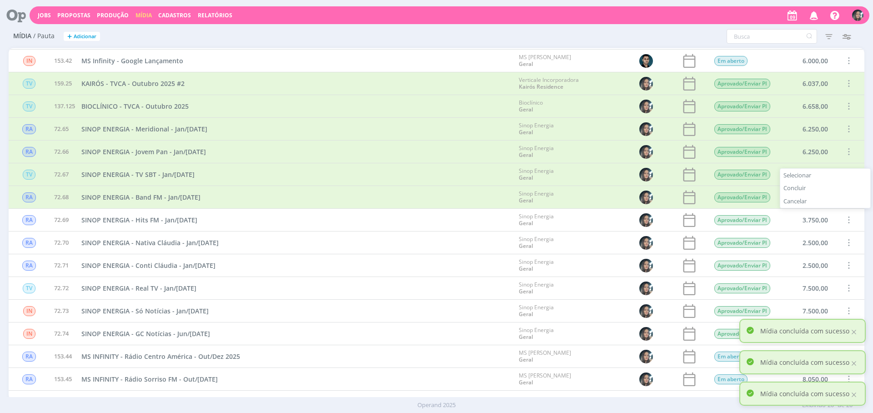
click at [815, 187] on div "Concluir" at bounding box center [825, 188] width 90 height 13
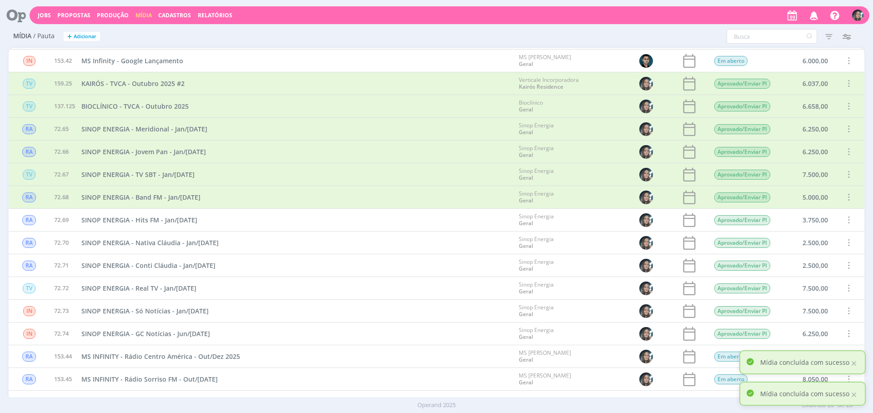
click at [844, 240] on span at bounding box center [849, 242] width 10 height 12
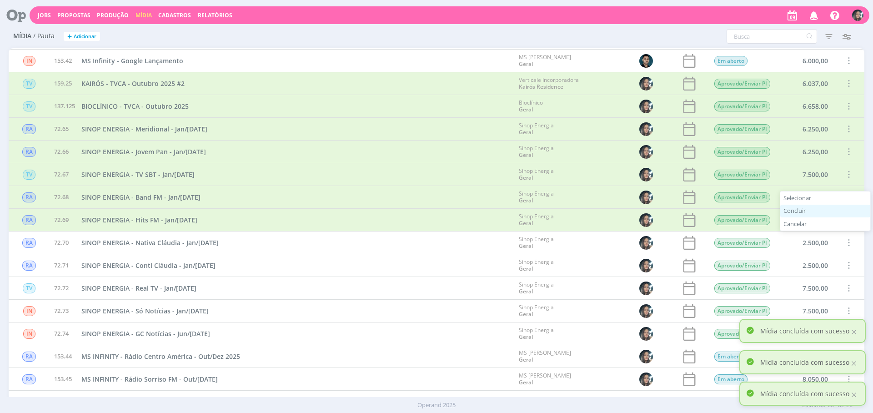
click at [825, 212] on div "Concluir" at bounding box center [825, 211] width 90 height 13
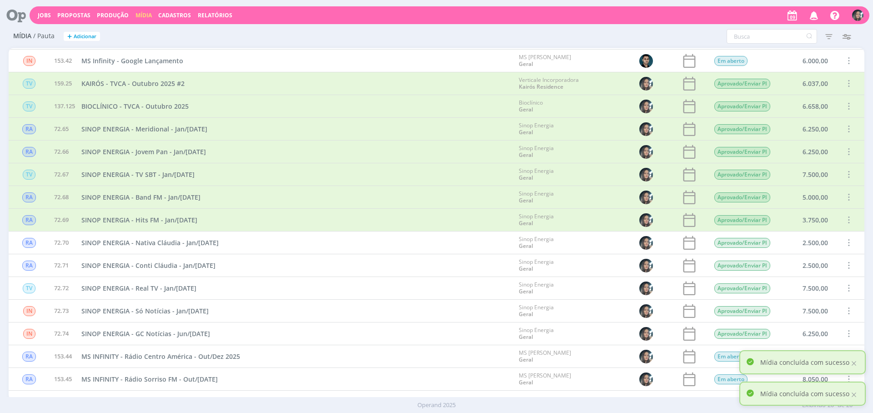
click at [846, 265] on span at bounding box center [849, 265] width 10 height 12
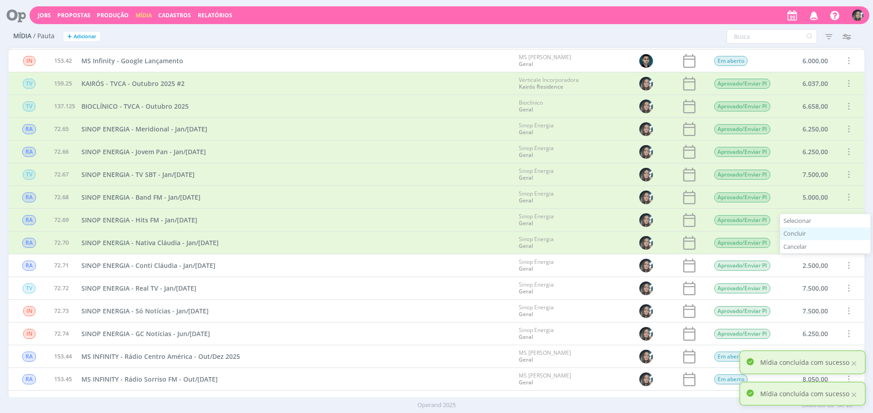
click at [829, 236] on div "Concluir" at bounding box center [825, 233] width 90 height 13
drag, startPoint x: 847, startPoint y: 289, endPoint x: 835, endPoint y: 275, distance: 17.8
click at [846, 289] on span at bounding box center [849, 288] width 10 height 12
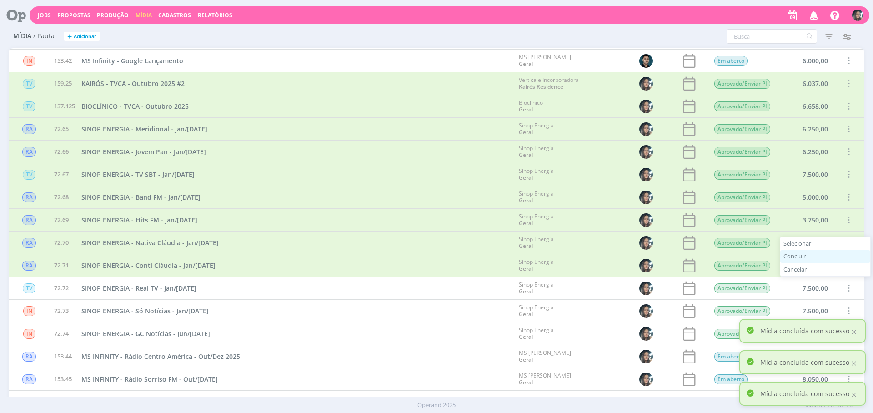
click at [815, 256] on div "Concluir" at bounding box center [825, 256] width 90 height 13
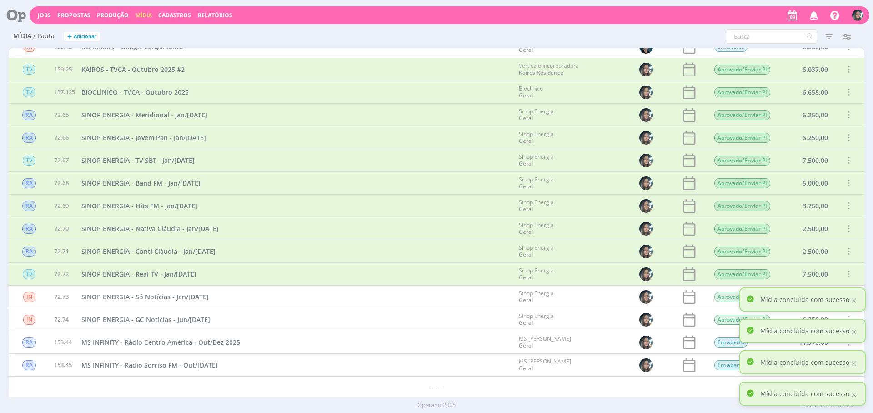
click at [844, 276] on span at bounding box center [849, 274] width 10 height 12
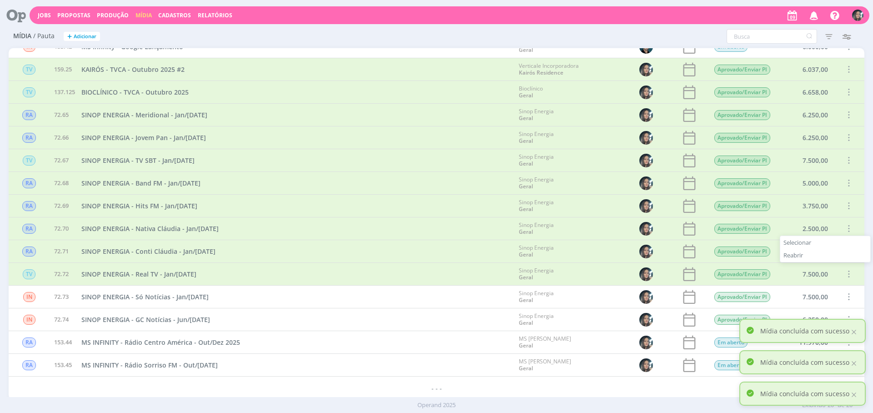
click at [846, 296] on span at bounding box center [849, 297] width 10 height 12
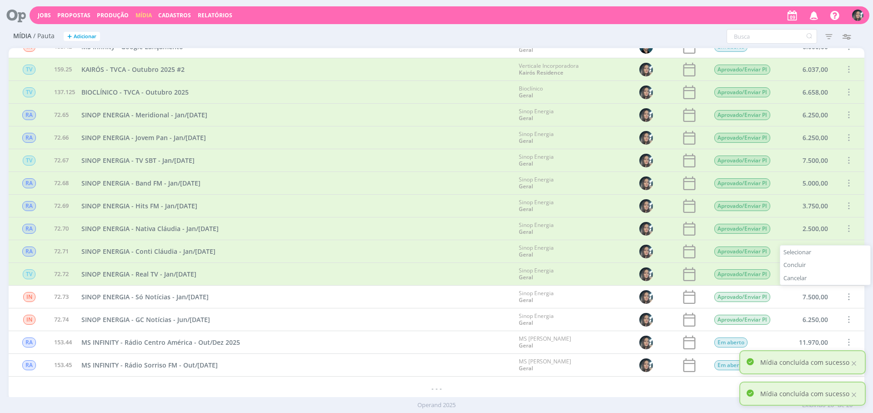
drag, startPoint x: 809, startPoint y: 268, endPoint x: 837, endPoint y: 308, distance: 49.0
click at [809, 269] on div "Concluir" at bounding box center [825, 265] width 90 height 13
click at [846, 317] on span at bounding box center [849, 319] width 10 height 12
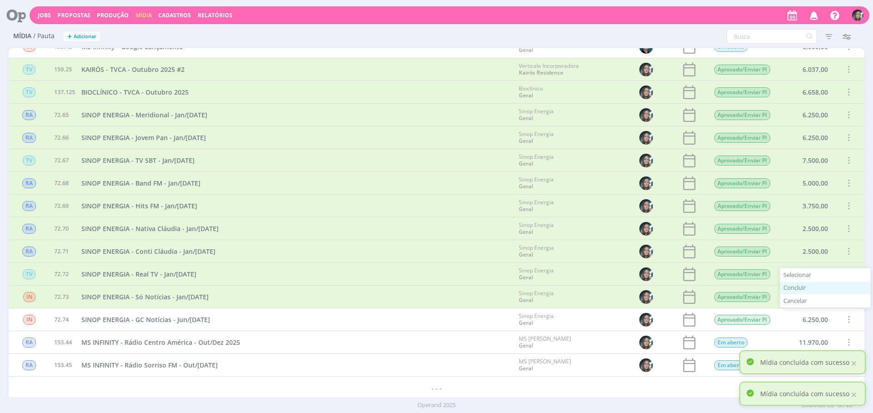
click at [823, 291] on div "Concluir" at bounding box center [825, 287] width 90 height 13
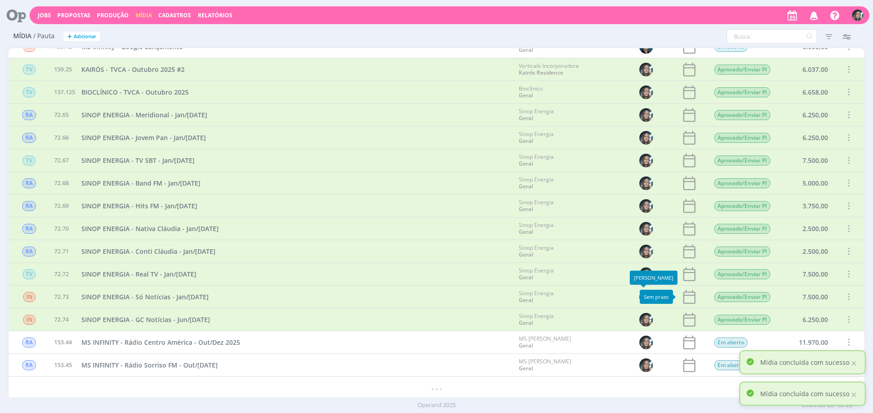
scroll to position [0, 0]
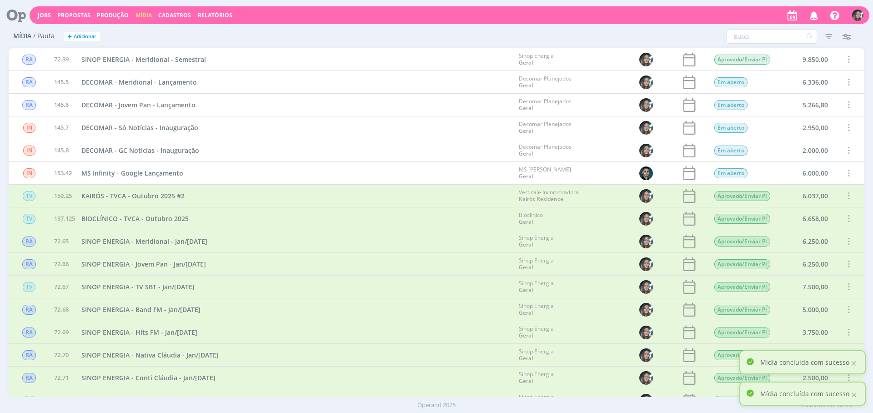
drag, startPoint x: 845, startPoint y: 58, endPoint x: 829, endPoint y: 55, distance: 16.1
click at [845, 58] on span at bounding box center [849, 59] width 10 height 12
click at [797, 24] on div "Concluir" at bounding box center [825, 27] width 90 height 13
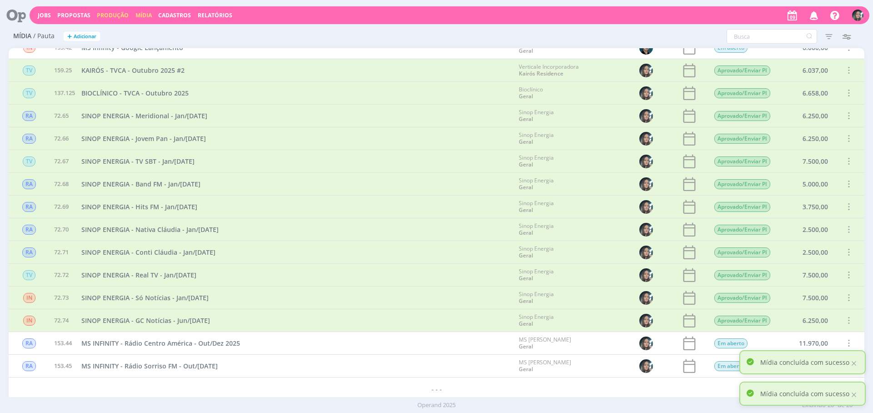
scroll to position [126, 0]
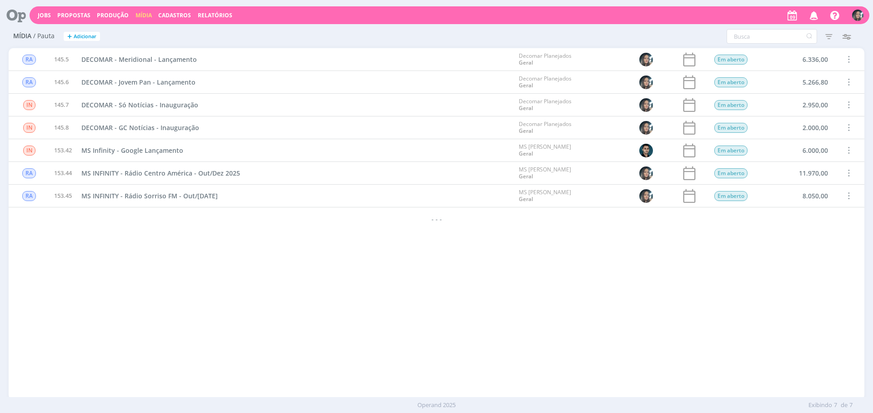
click at [305, 333] on div "RA 145.5 DECOMAR - Meridional - Lançamento Decomar Planejados Geral Em aberto 6…" at bounding box center [437, 223] width 856 height 351
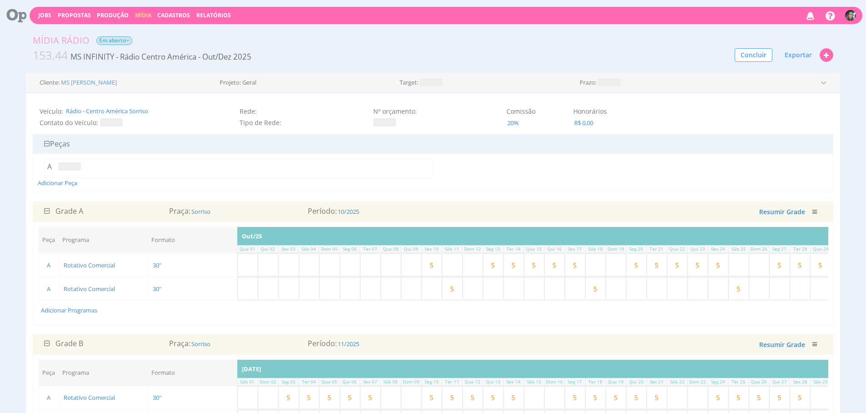
click at [116, 40] on span "Em aberto" at bounding box center [114, 40] width 36 height 9
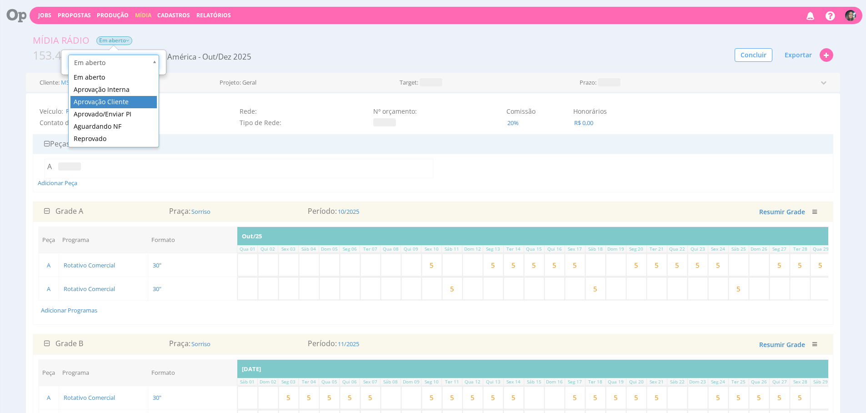
drag, startPoint x: 151, startPoint y: 101, endPoint x: 203, endPoint y: 6, distance: 108.3
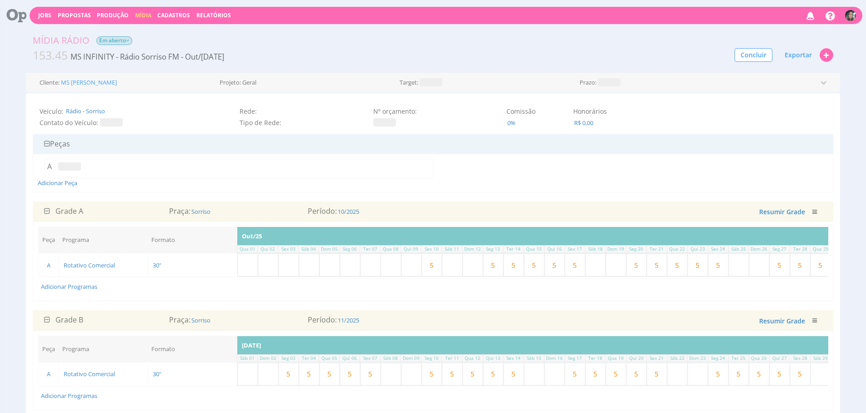
click at [126, 36] on span "Em aberto" at bounding box center [114, 40] width 36 height 9
click at [128, 44] on span "Em aberto" at bounding box center [114, 40] width 36 height 9
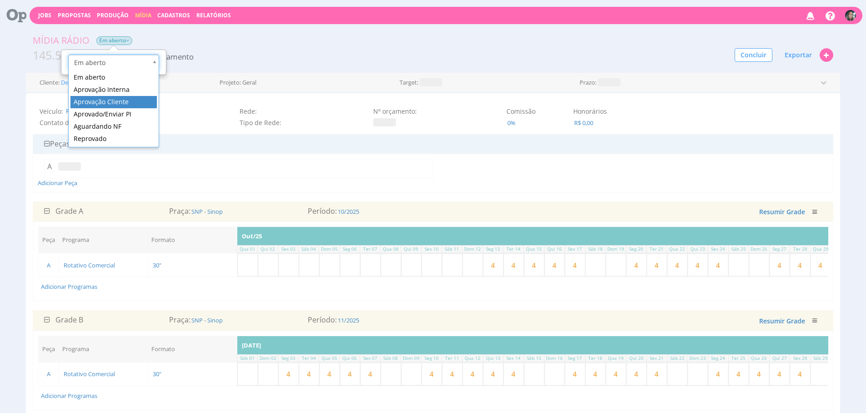
scroll to position [0, 3]
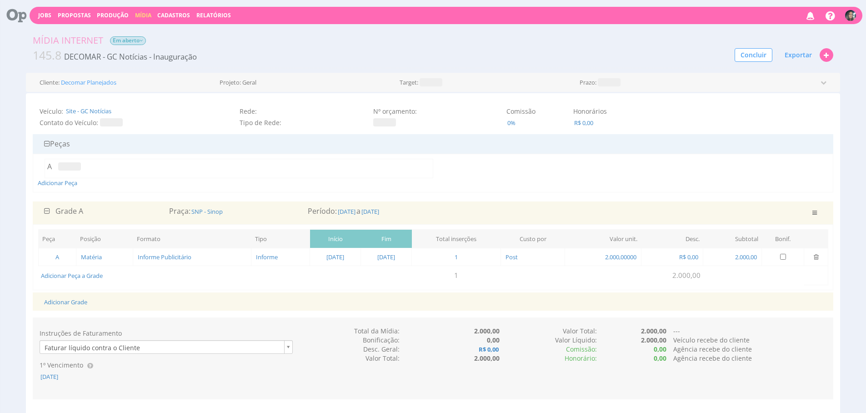
click at [130, 37] on span "Em aberto" at bounding box center [128, 40] width 36 height 9
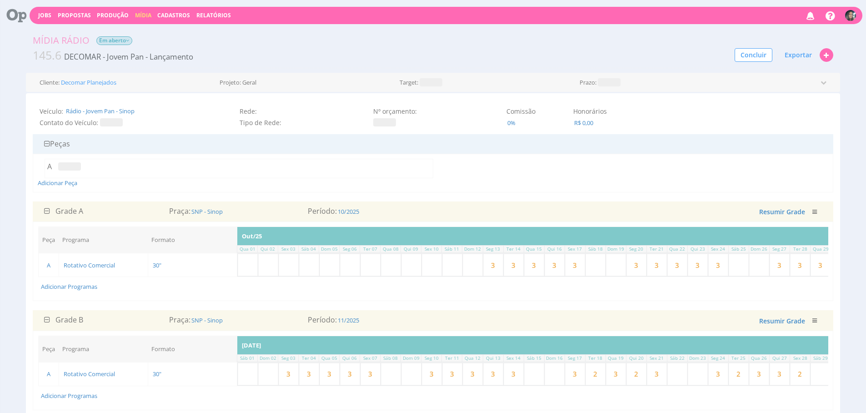
click at [110, 40] on span "Em aberto" at bounding box center [114, 40] width 36 height 9
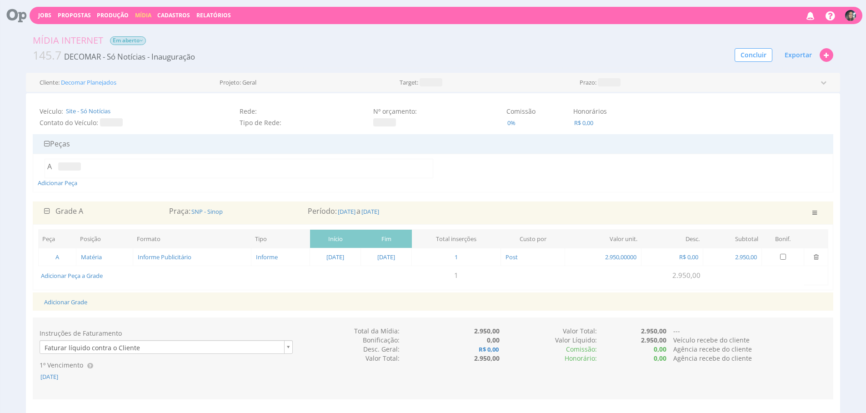
click at [121, 37] on span "Em aberto" at bounding box center [128, 40] width 36 height 9
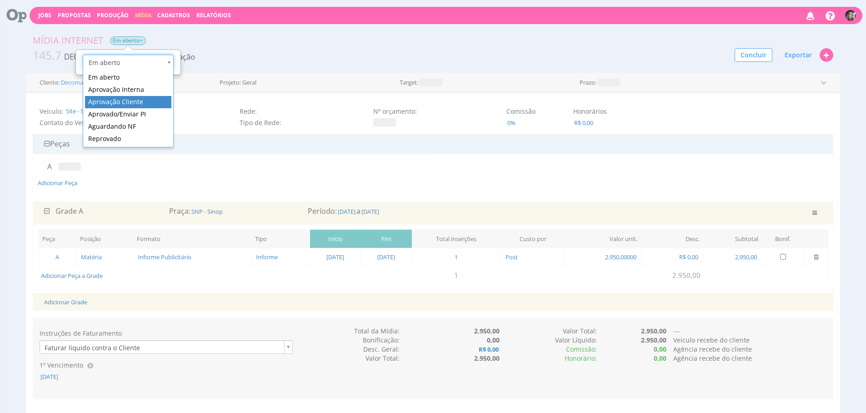
scroll to position [0, 3]
drag, startPoint x: 129, startPoint y: 105, endPoint x: 133, endPoint y: 102, distance: 5.5
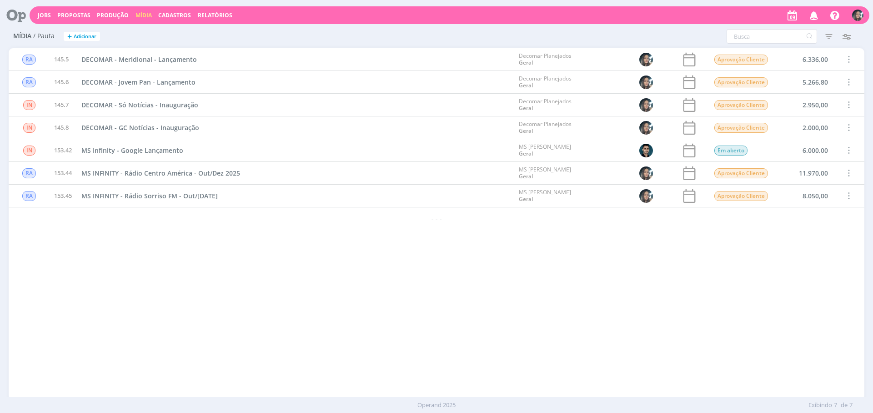
click at [317, 301] on div "RA 145.5 DECOMAR - Meridional - Lançamento Decomar Planejados Geral Aprovação C…" at bounding box center [437, 223] width 856 height 351
click at [120, 15] on link "Produção" at bounding box center [113, 15] width 32 height 8
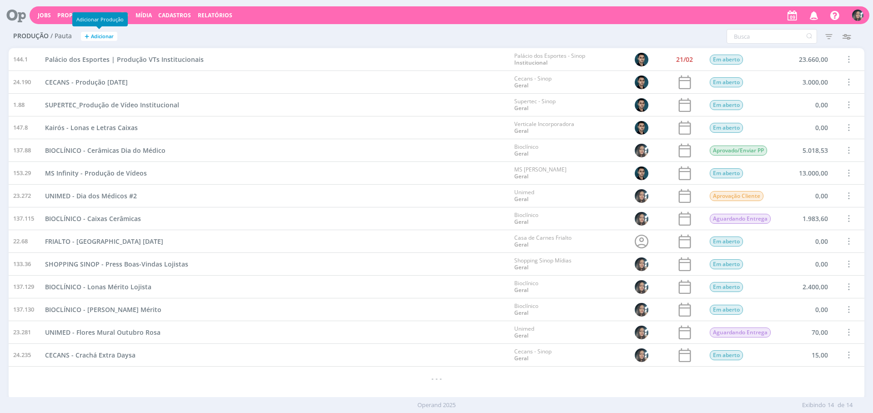
click at [94, 37] on span "Adicionar" at bounding box center [102, 37] width 23 height 6
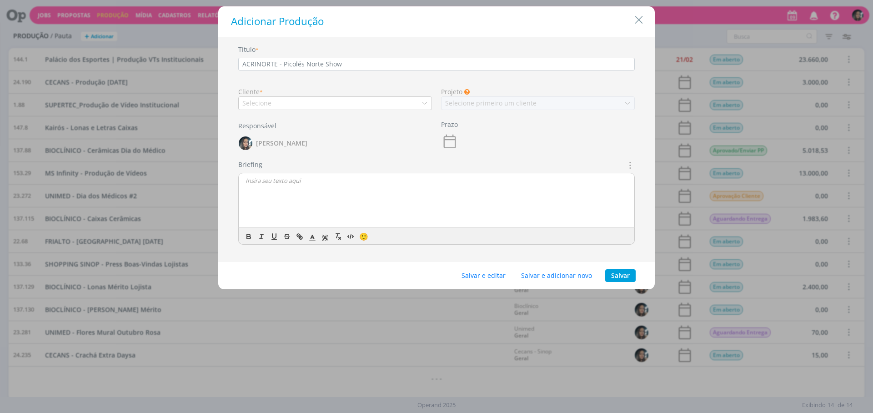
type input "ACRINORTE - Picolés Norte Show"
click at [269, 108] on div "Selecione" at bounding box center [335, 103] width 194 height 14
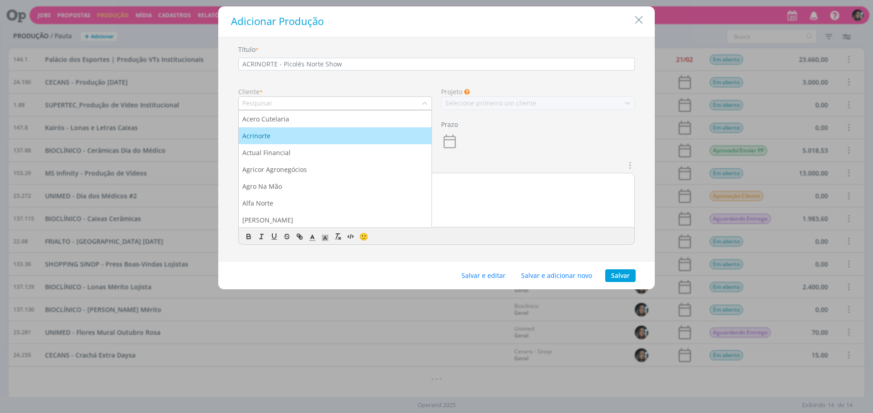
click at [282, 128] on li "Acrinorte" at bounding box center [335, 135] width 193 height 17
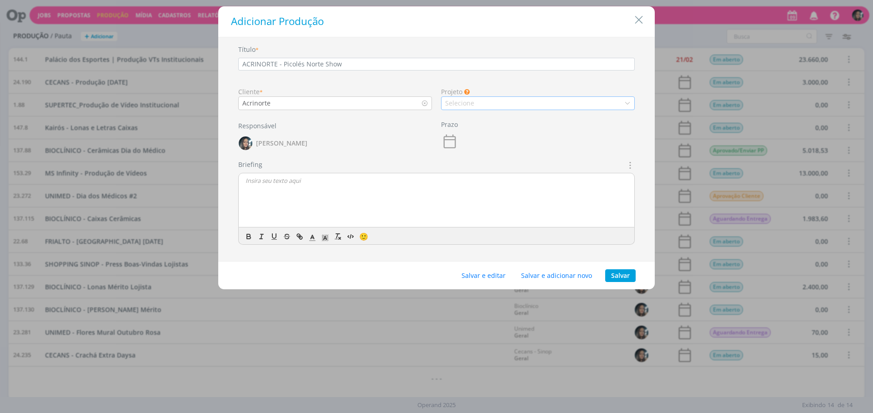
click at [476, 102] on div "Selecione" at bounding box center [538, 103] width 194 height 14
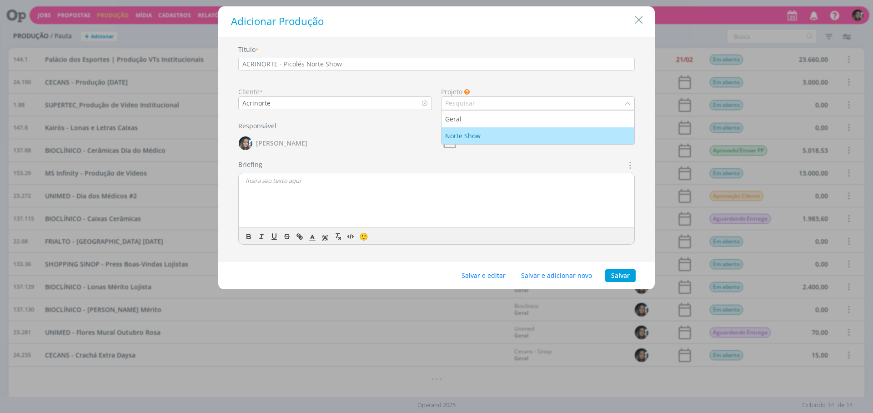
click at [477, 131] on div "Norte Show" at bounding box center [463, 136] width 37 height 10
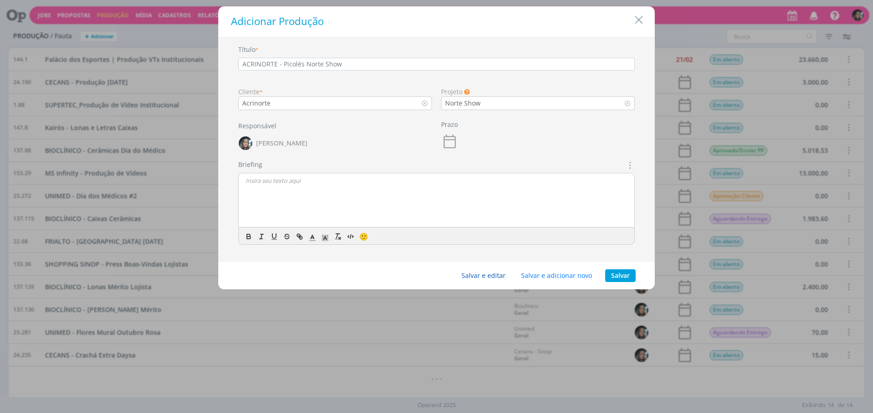
click at [497, 280] on button "Salvar e editar" at bounding box center [484, 275] width 56 height 13
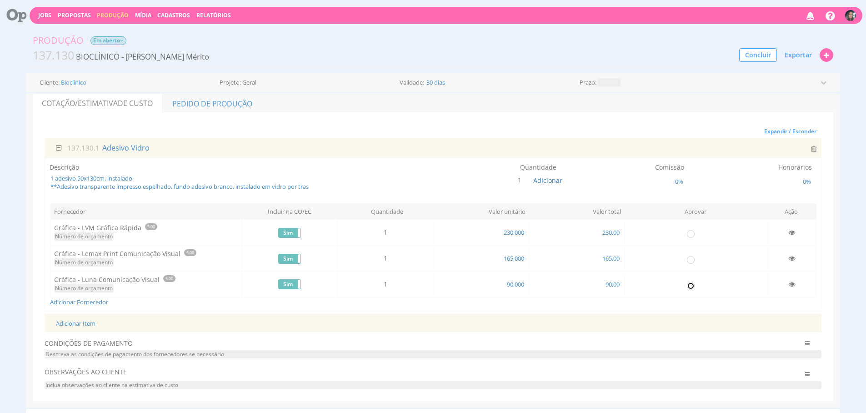
click at [693, 284] on input "radio" at bounding box center [690, 285] width 9 height 9
radio input "true"
click at [201, 105] on link "Pedido de Produção" at bounding box center [212, 103] width 99 height 19
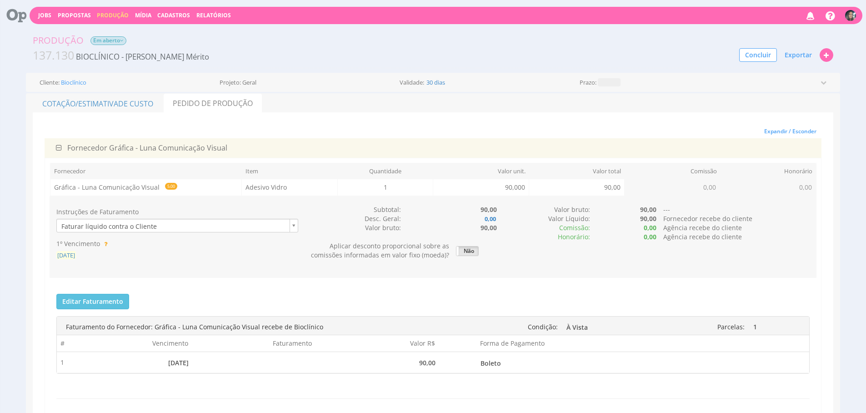
click at [76, 252] on span "09/10/2025" at bounding box center [66, 255] width 20 height 8
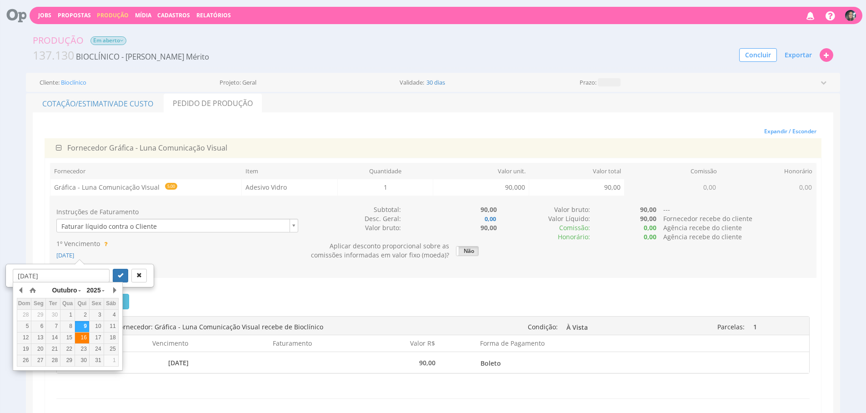
click at [82, 339] on div "16" at bounding box center [82, 338] width 14 height 8
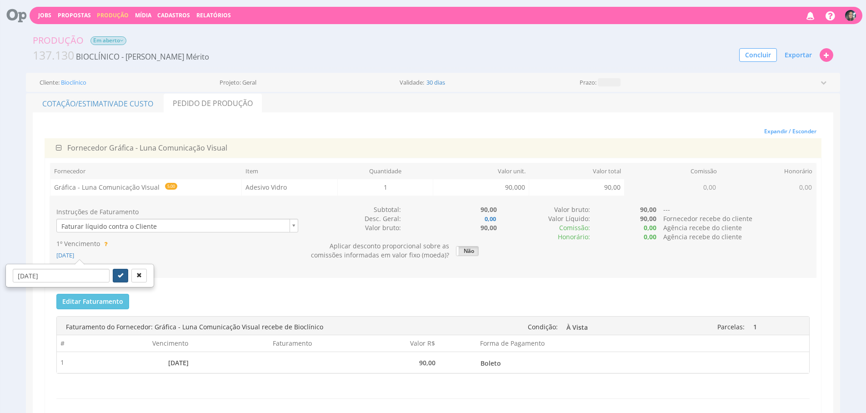
click at [113, 279] on button "submit" at bounding box center [120, 276] width 15 height 14
type input "16/10/2025"
click at [805, 53] on span "Exportar" at bounding box center [798, 54] width 27 height 9
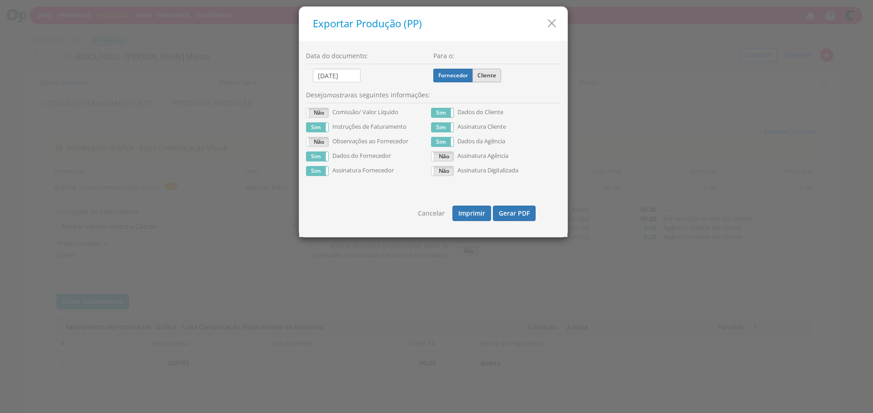
click at [486, 75] on label "Cliente" at bounding box center [486, 76] width 29 height 14
click at [0, 0] on input "Cliente" at bounding box center [0, 0] width 0 height 0
click at [522, 208] on button "Gerar PDF" at bounding box center [514, 213] width 43 height 15
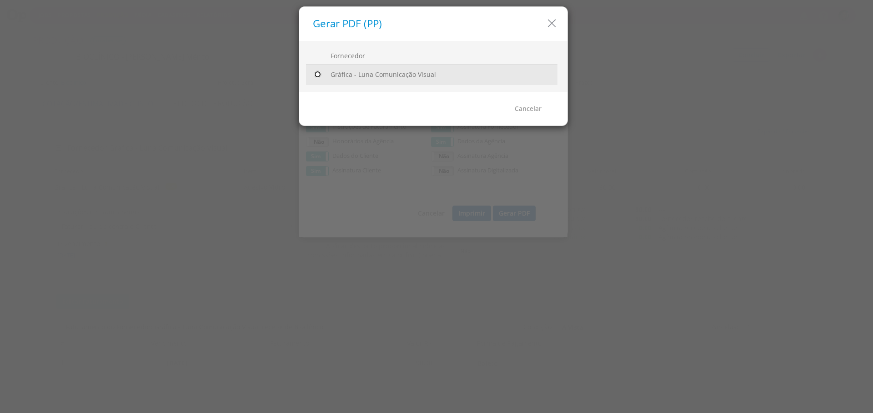
click at [317, 75] on input "radio" at bounding box center [317, 74] width 9 height 9
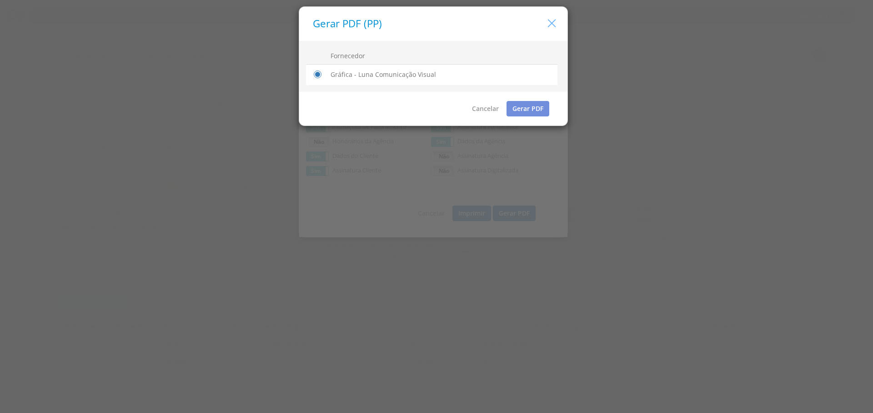
click at [552, 20] on icon "button" at bounding box center [551, 23] width 13 height 13
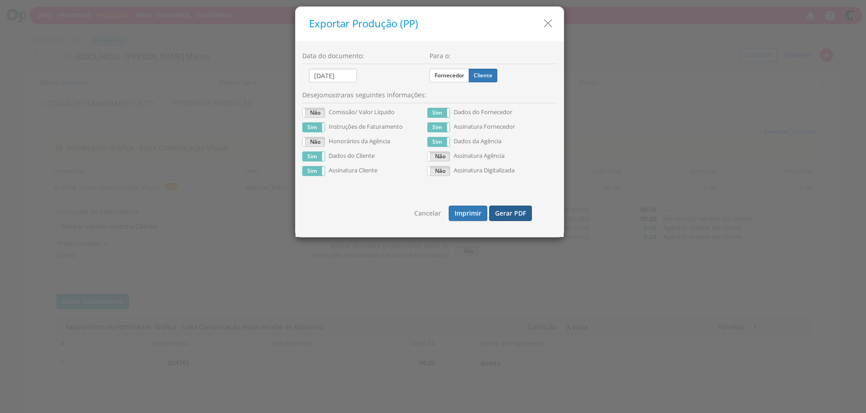
click at [520, 207] on button "Gerar PDF" at bounding box center [510, 213] width 43 height 15
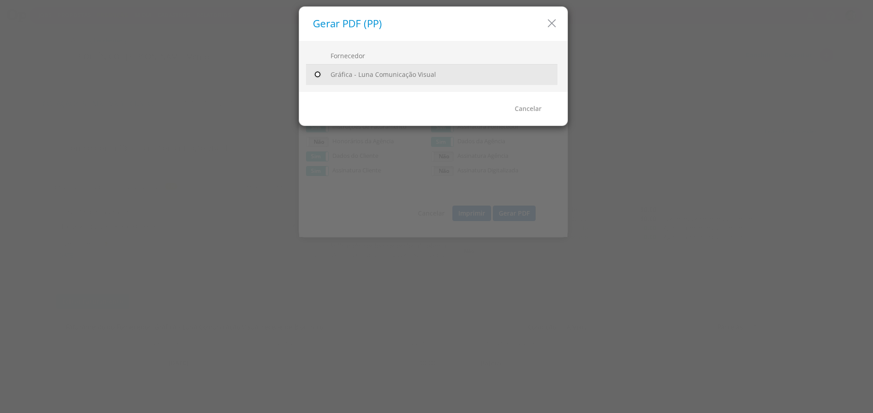
click at [321, 71] on input "radio" at bounding box center [317, 74] width 9 height 9
radio input "true"
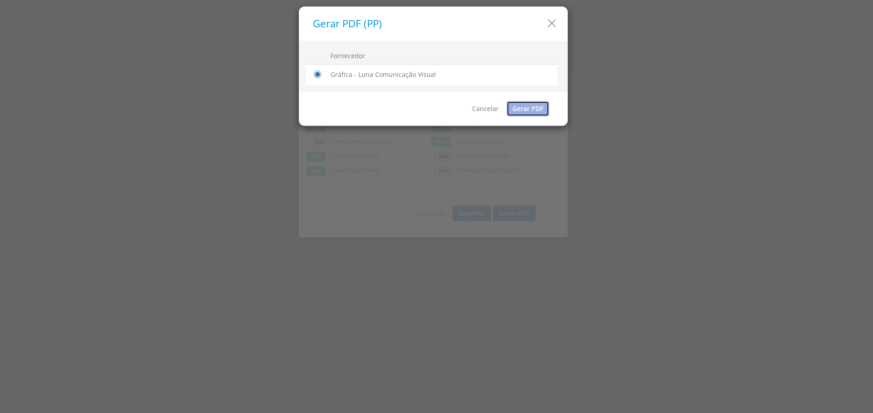
click at [519, 105] on link "Gerar PDF" at bounding box center [528, 108] width 43 height 15
click at [555, 25] on icon "button" at bounding box center [551, 23] width 13 height 13
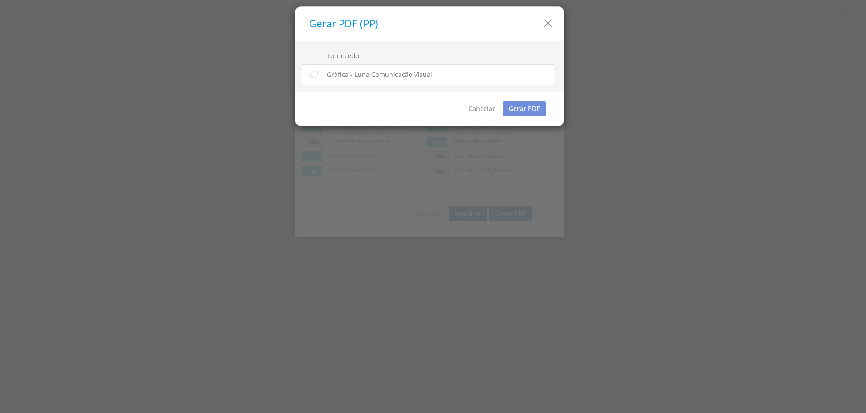
click at [555, 25] on h5 "Exportar Produção (PP)" at bounding box center [433, 23] width 248 height 11
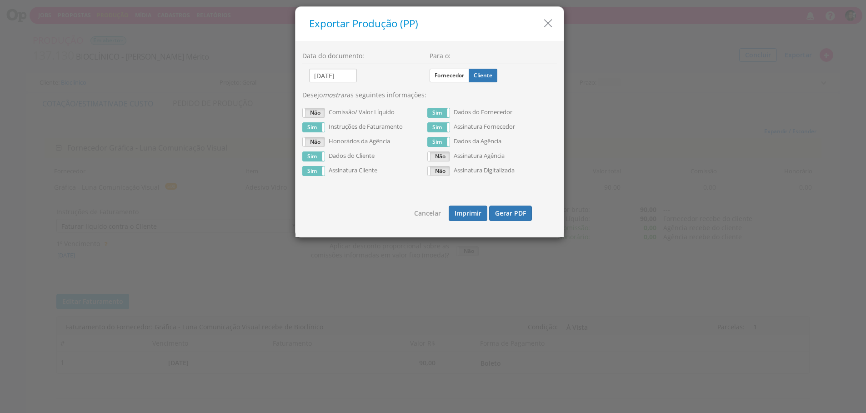
drag, startPoint x: 550, startPoint y: 25, endPoint x: 505, endPoint y: 33, distance: 45.3
click at [550, 25] on icon "button" at bounding box center [548, 23] width 13 height 13
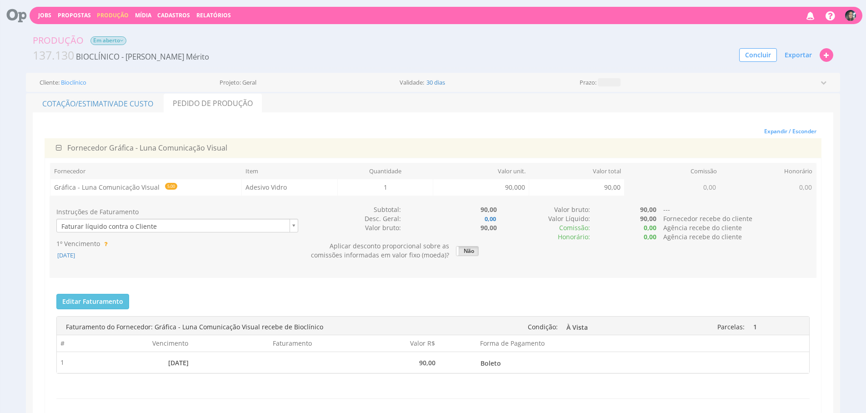
click at [95, 39] on span "Em aberto" at bounding box center [108, 40] width 36 height 9
click at [100, 40] on span "Em aberto" at bounding box center [108, 40] width 36 height 9
click at [100, 38] on span "Em aberto" at bounding box center [108, 40] width 36 height 9
